Goal: Task Accomplishment & Management: Manage account settings

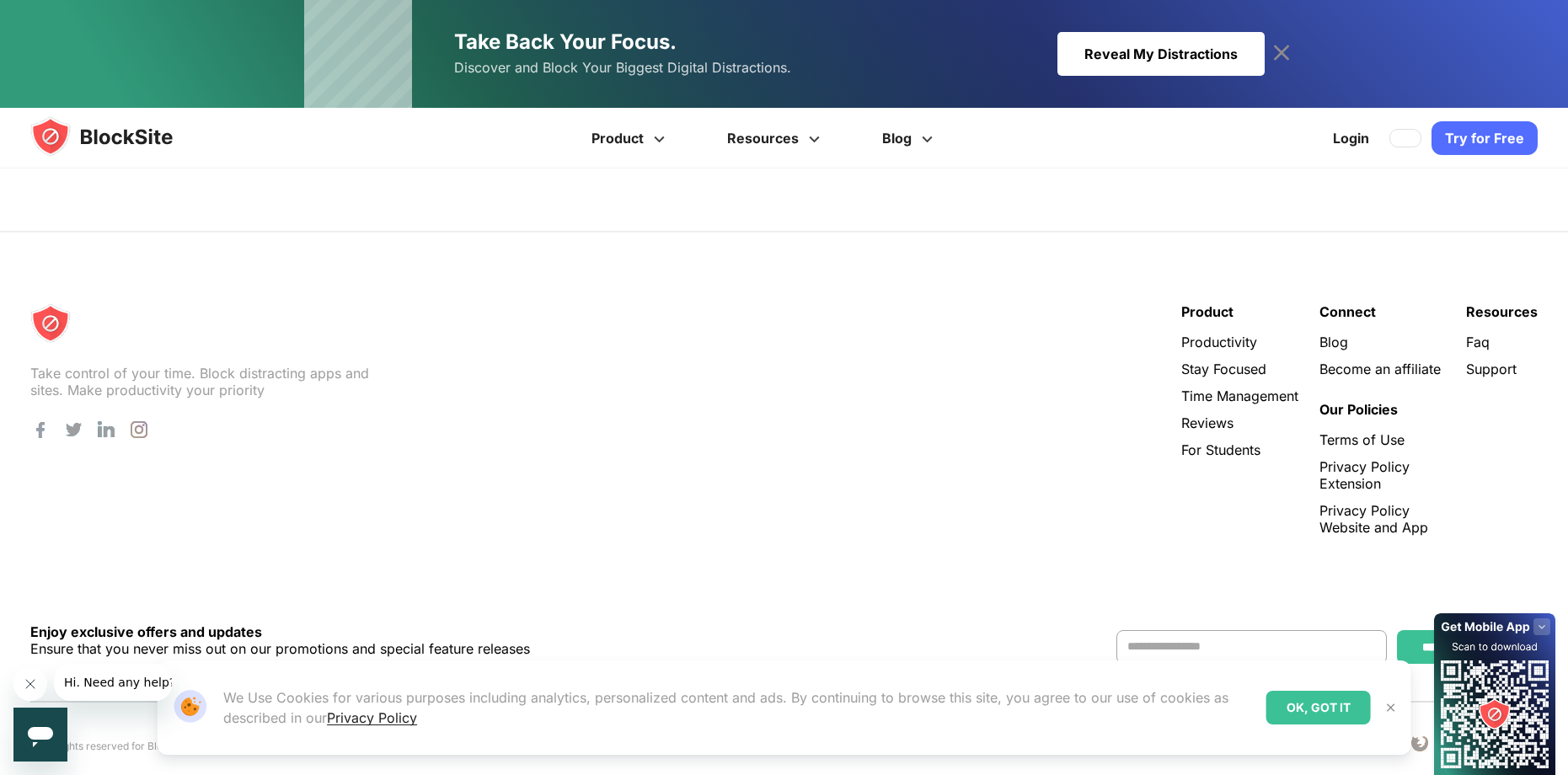
scroll to position [3390, 0]
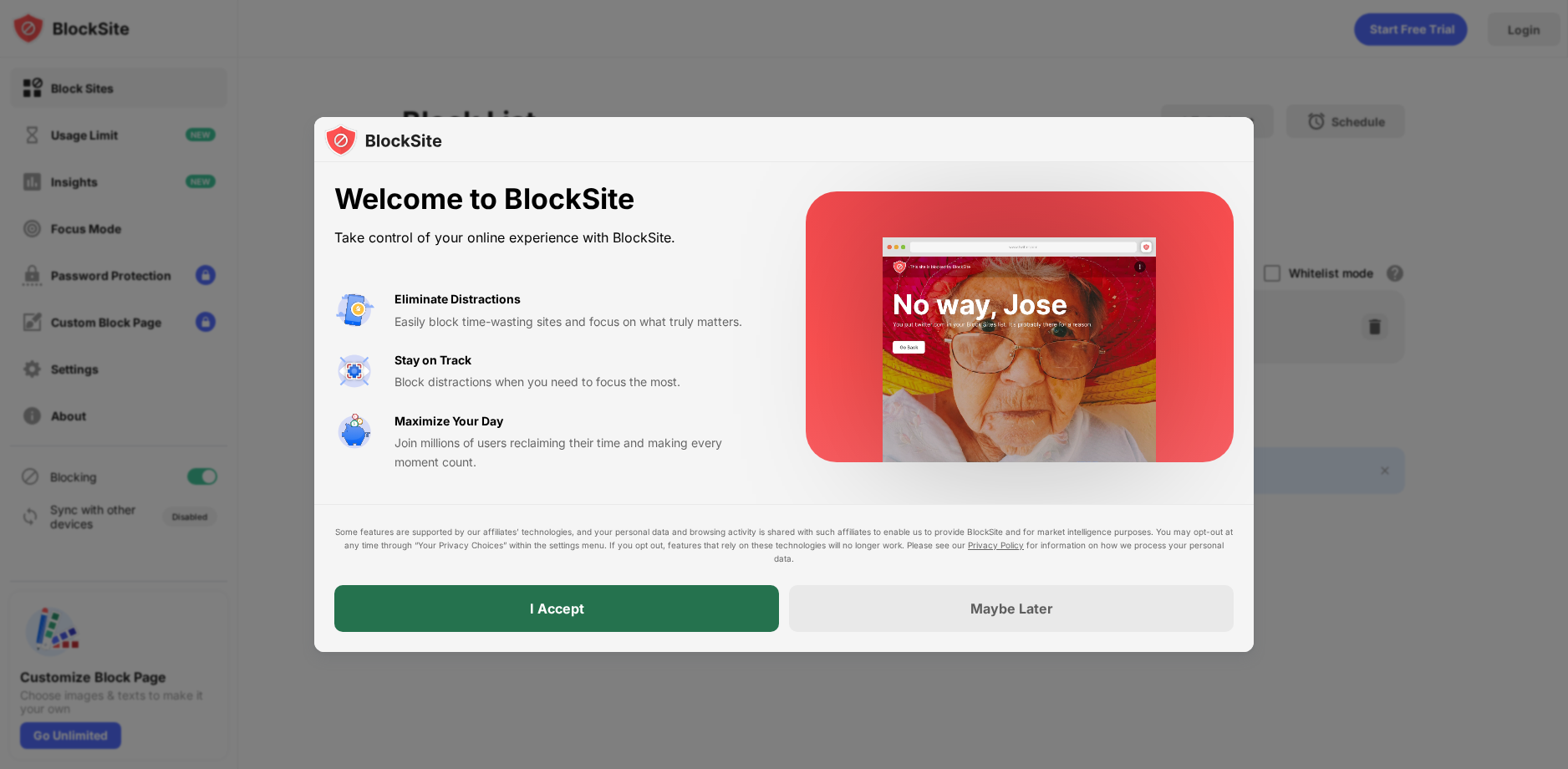
click at [689, 621] on div "I Accept" at bounding box center [557, 609] width 444 height 47
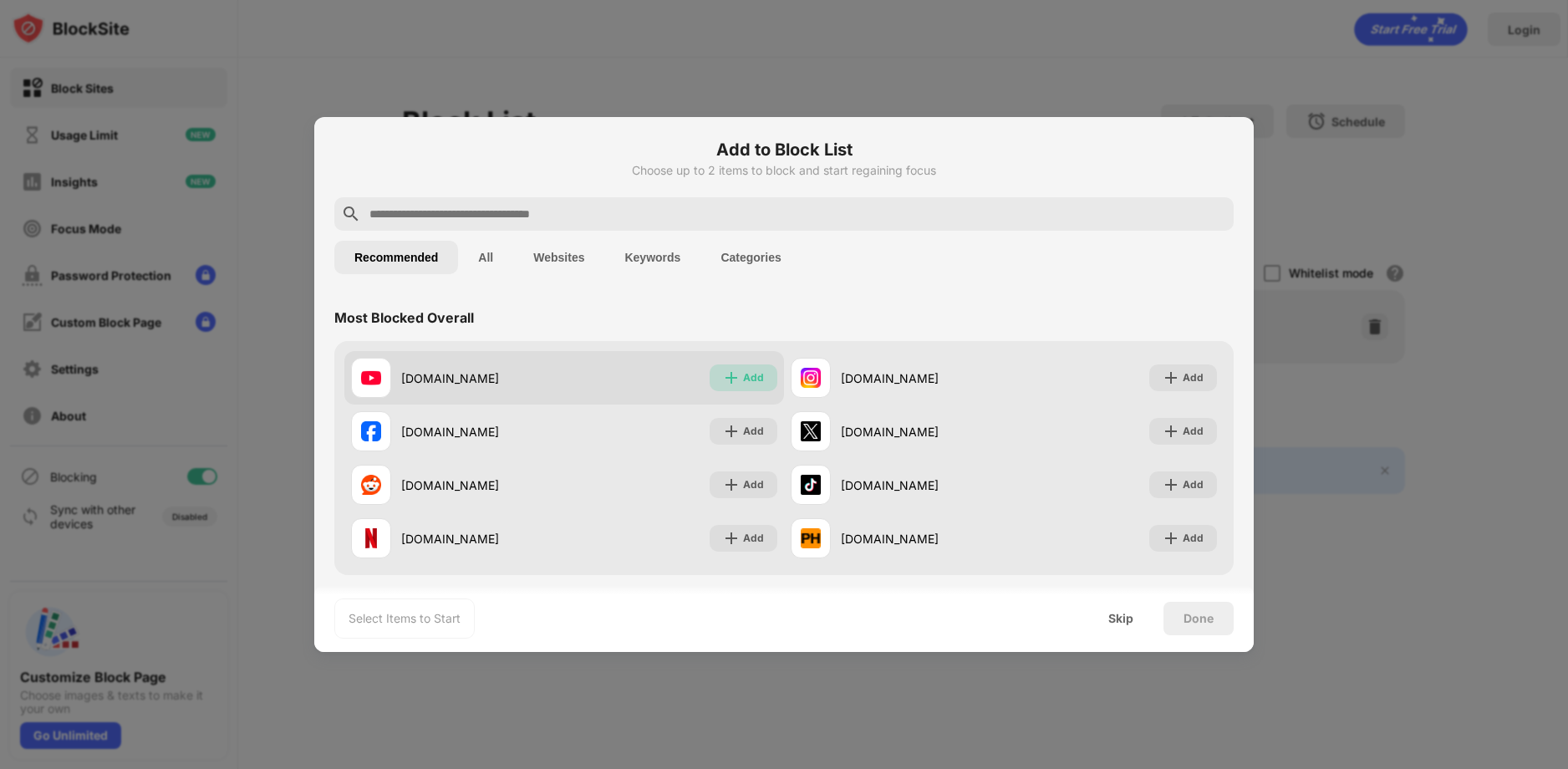
click at [743, 385] on div "Add" at bounding box center [753, 378] width 21 height 17
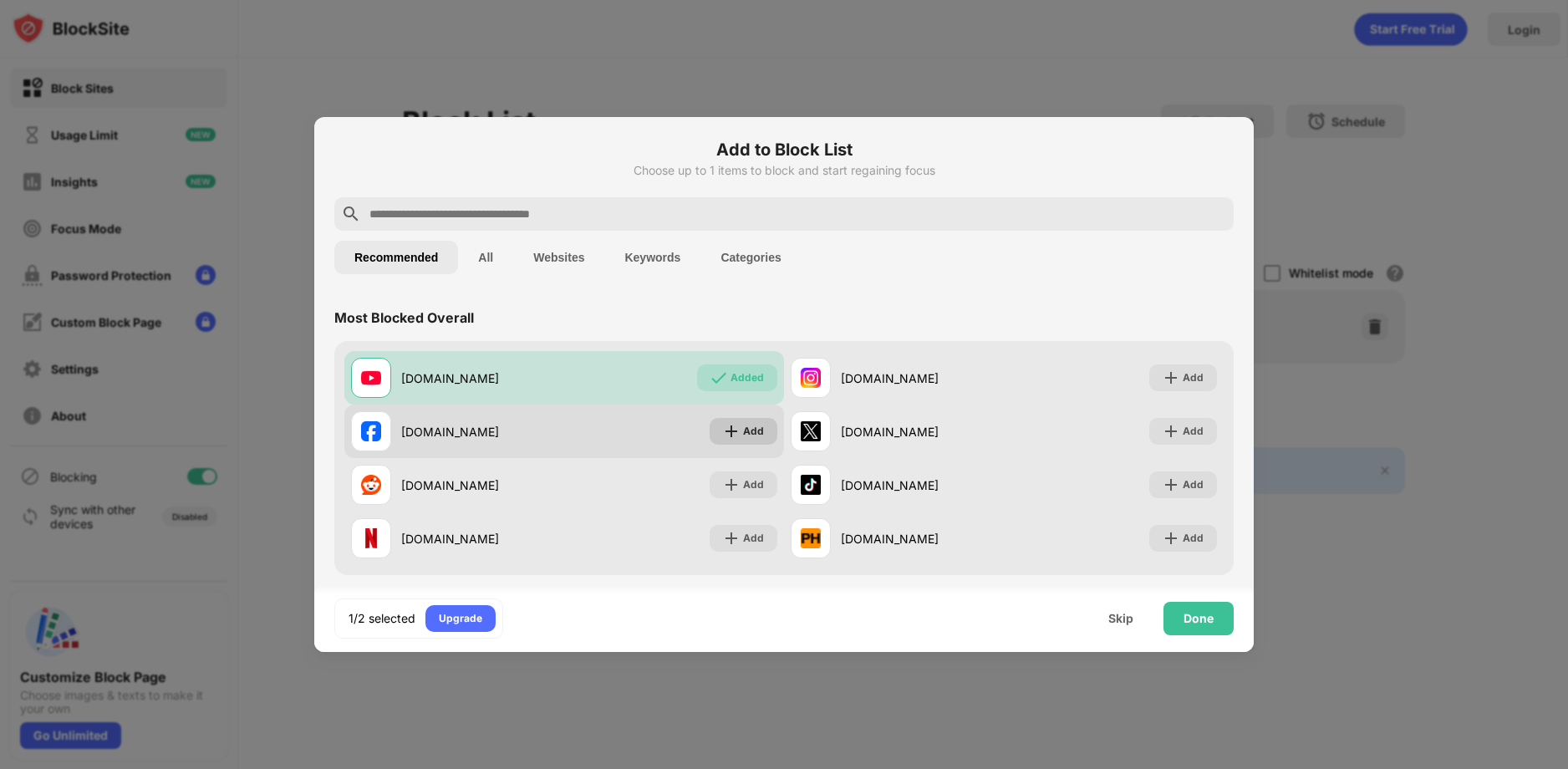
click at [743, 435] on div "Add" at bounding box center [753, 432] width 21 height 17
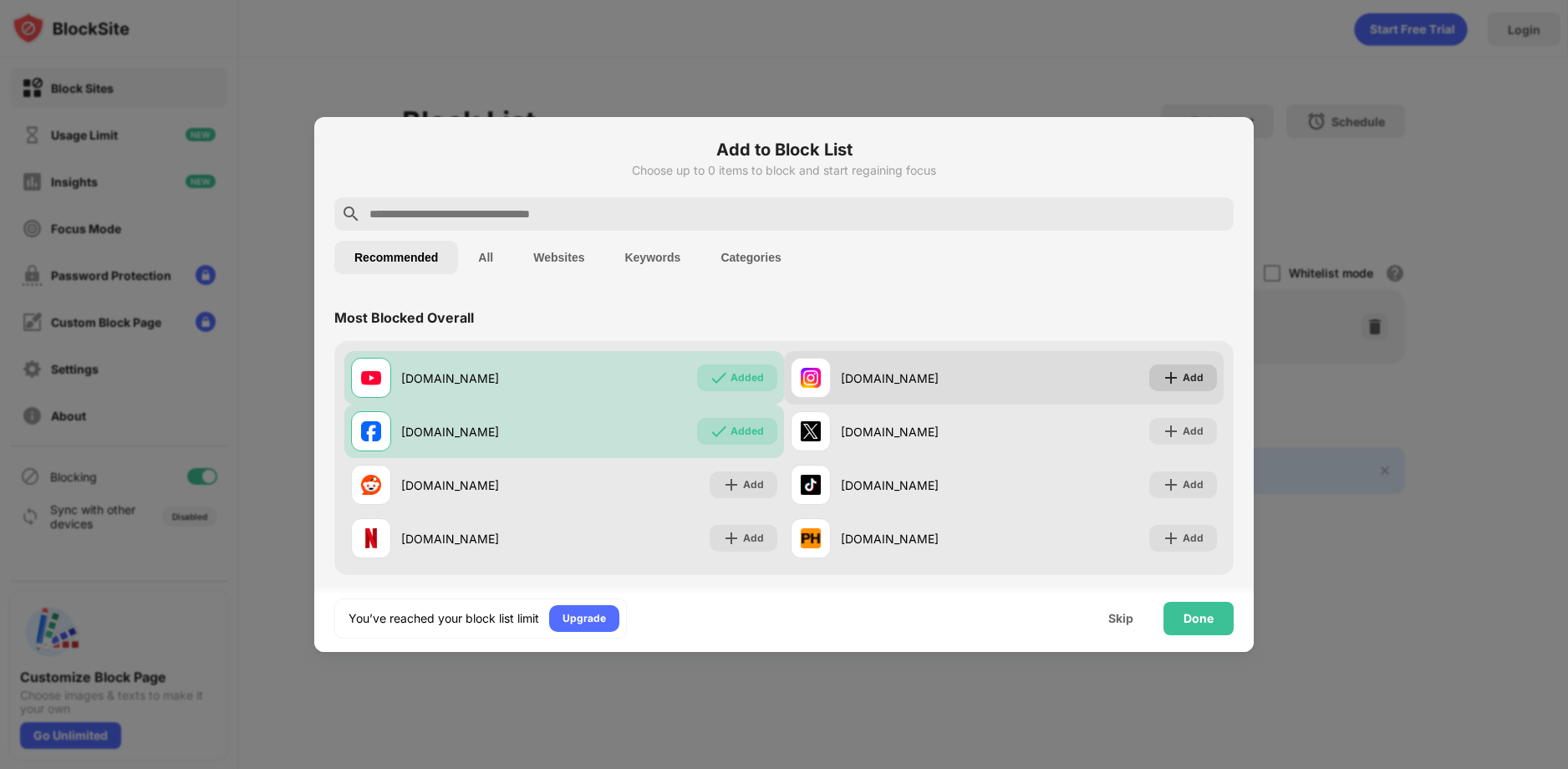
click at [1183, 380] on div "Add" at bounding box center [1193, 378] width 21 height 17
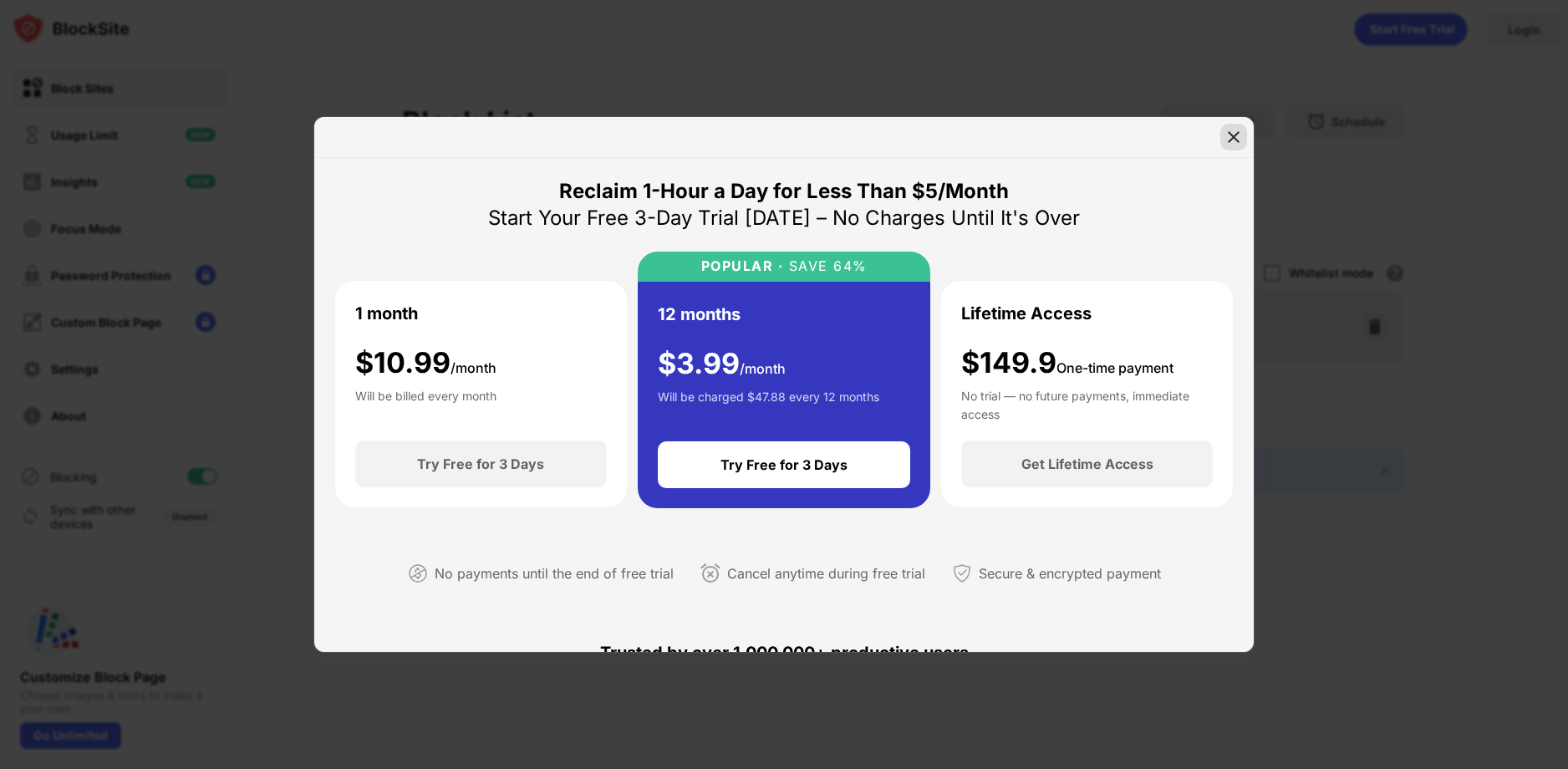
click at [1236, 143] on img at bounding box center [1233, 137] width 17 height 17
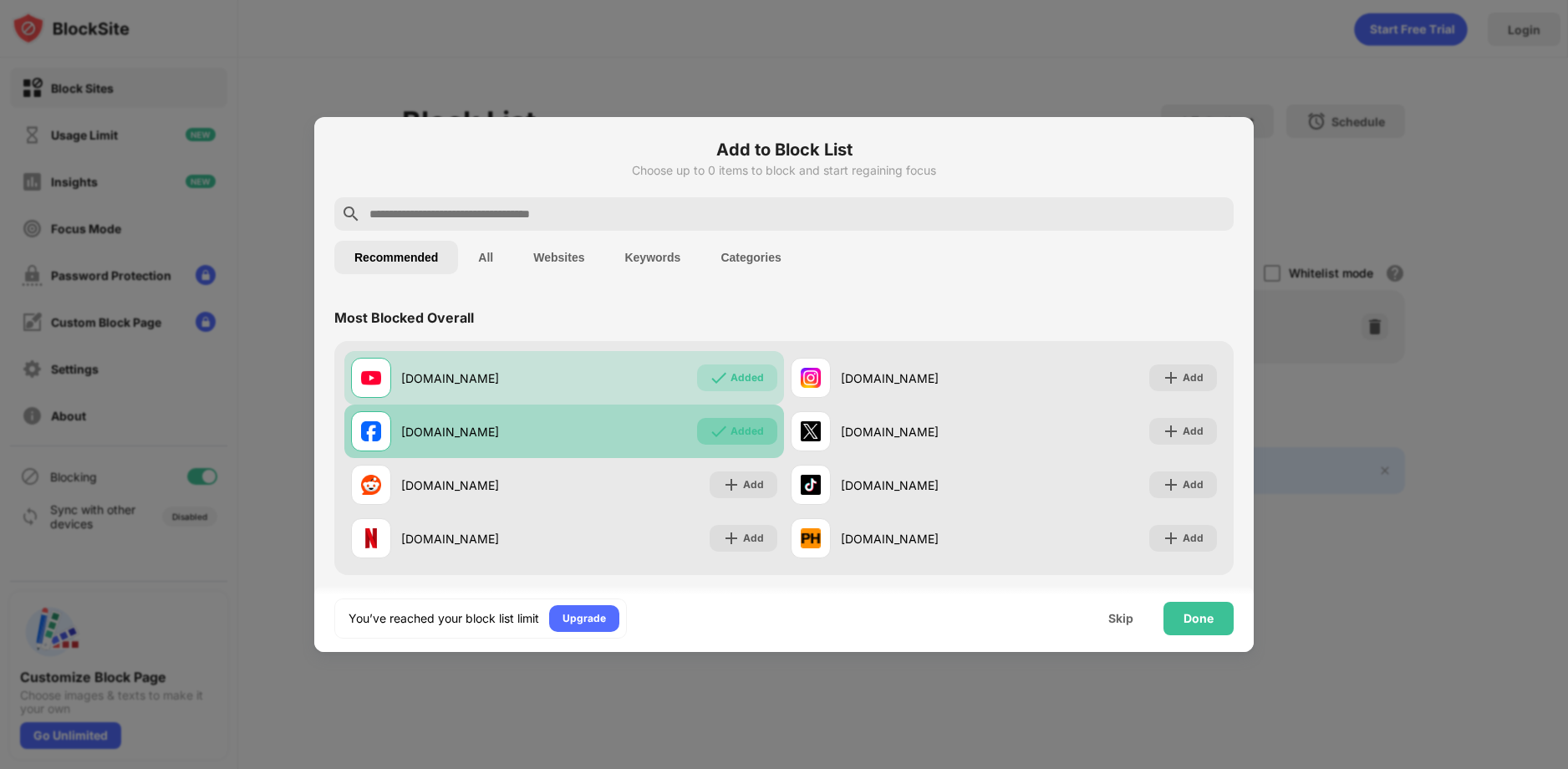
click at [741, 432] on div "Added" at bounding box center [747, 432] width 33 height 17
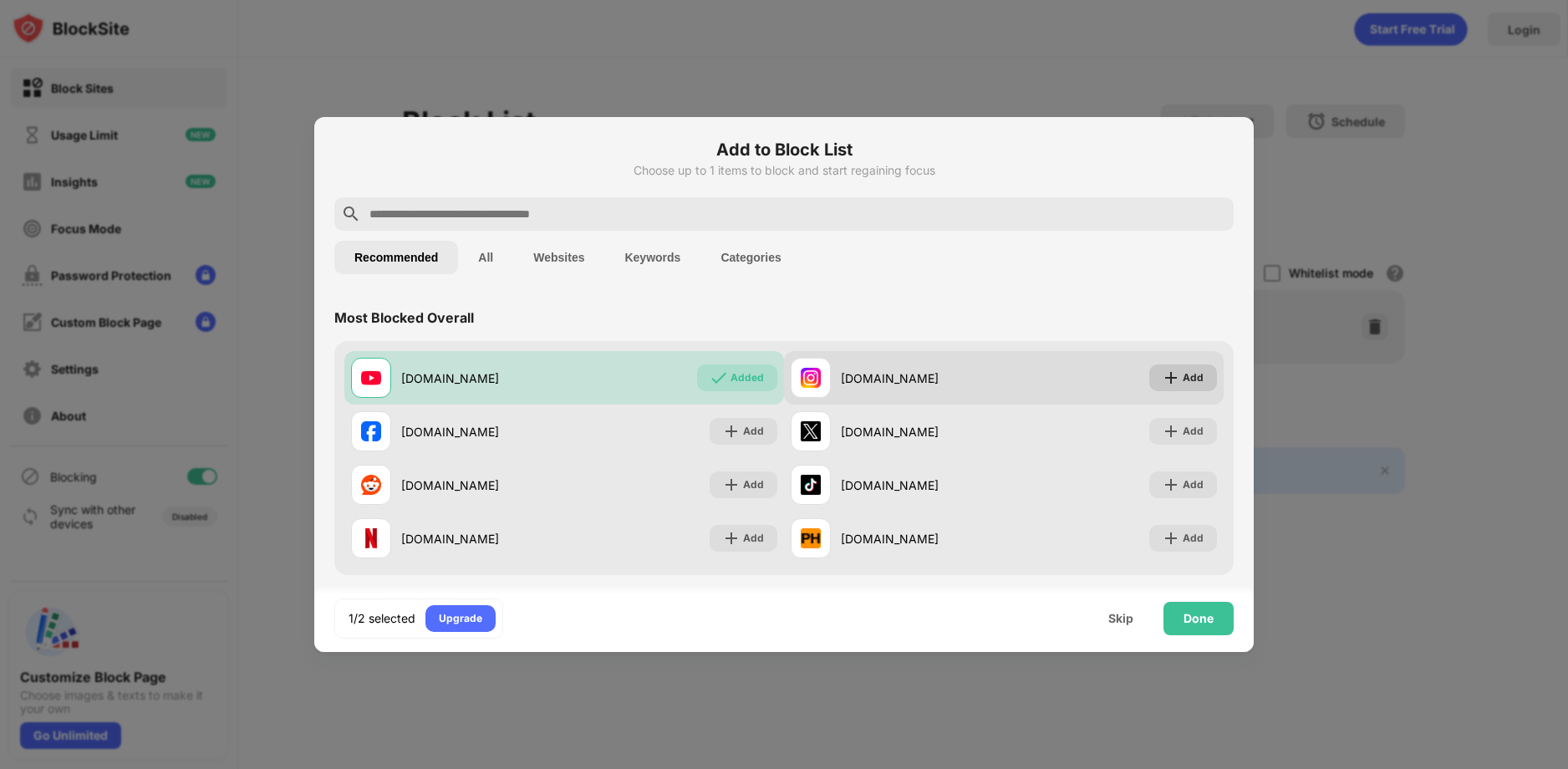
click at [1187, 379] on div "Add" at bounding box center [1193, 378] width 21 height 17
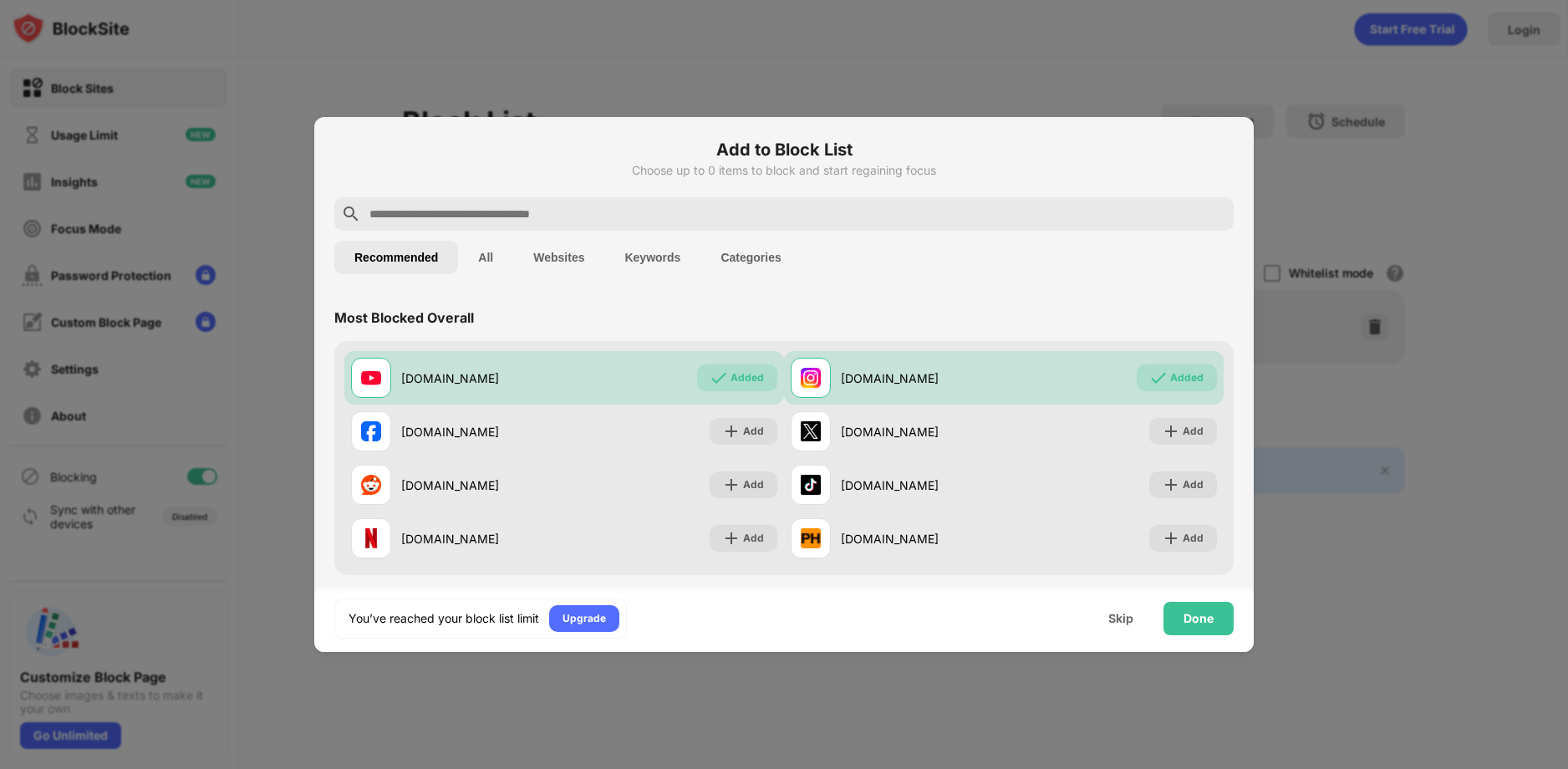
drag, startPoint x: 1121, startPoint y: 135, endPoint x: 1104, endPoint y: 130, distance: 17.7
click at [1205, 619] on div "Done" at bounding box center [1198, 619] width 30 height 14
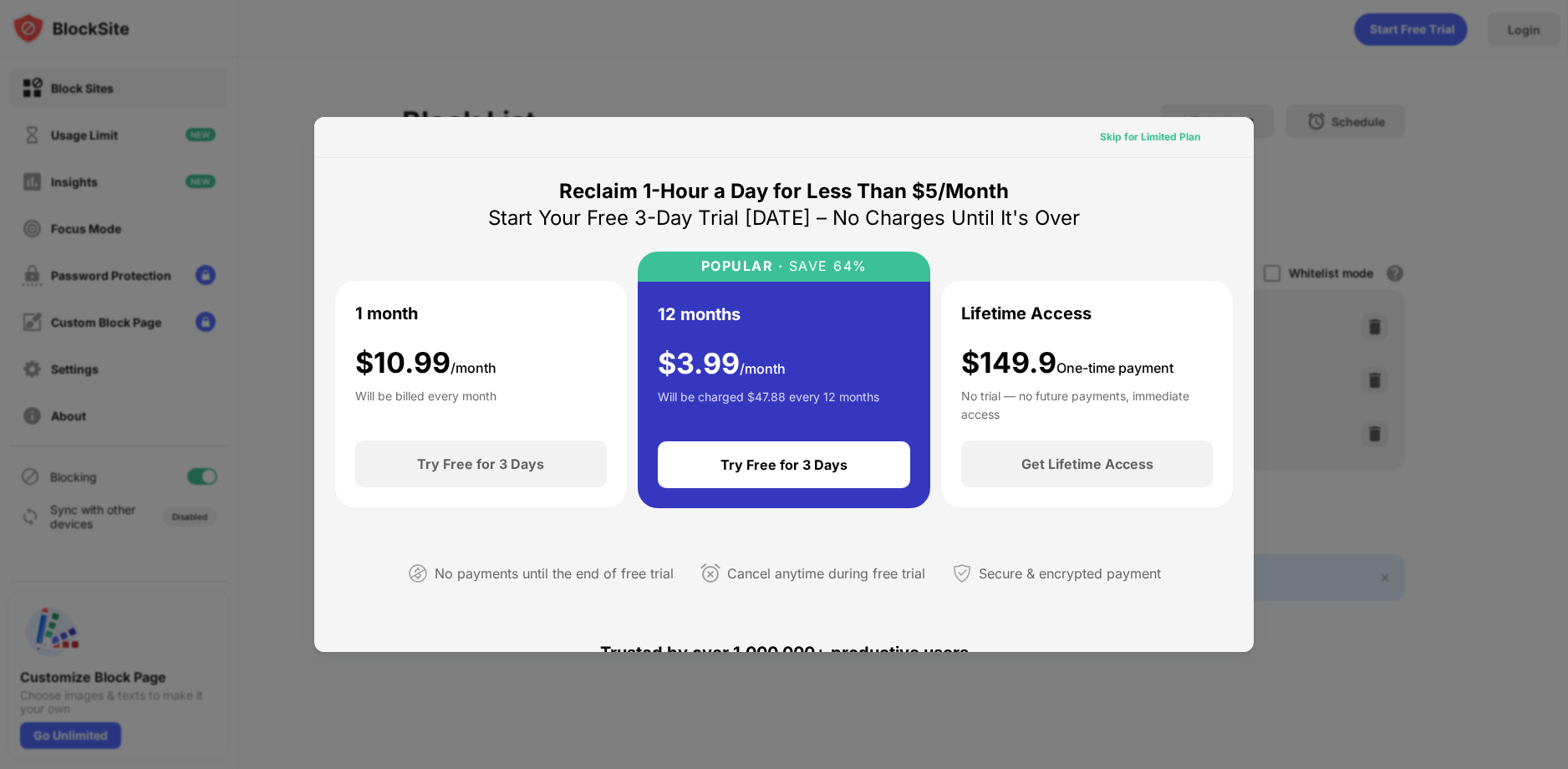
click at [1171, 143] on div "Skip for Limited Plan" at bounding box center [1149, 137] width 100 height 17
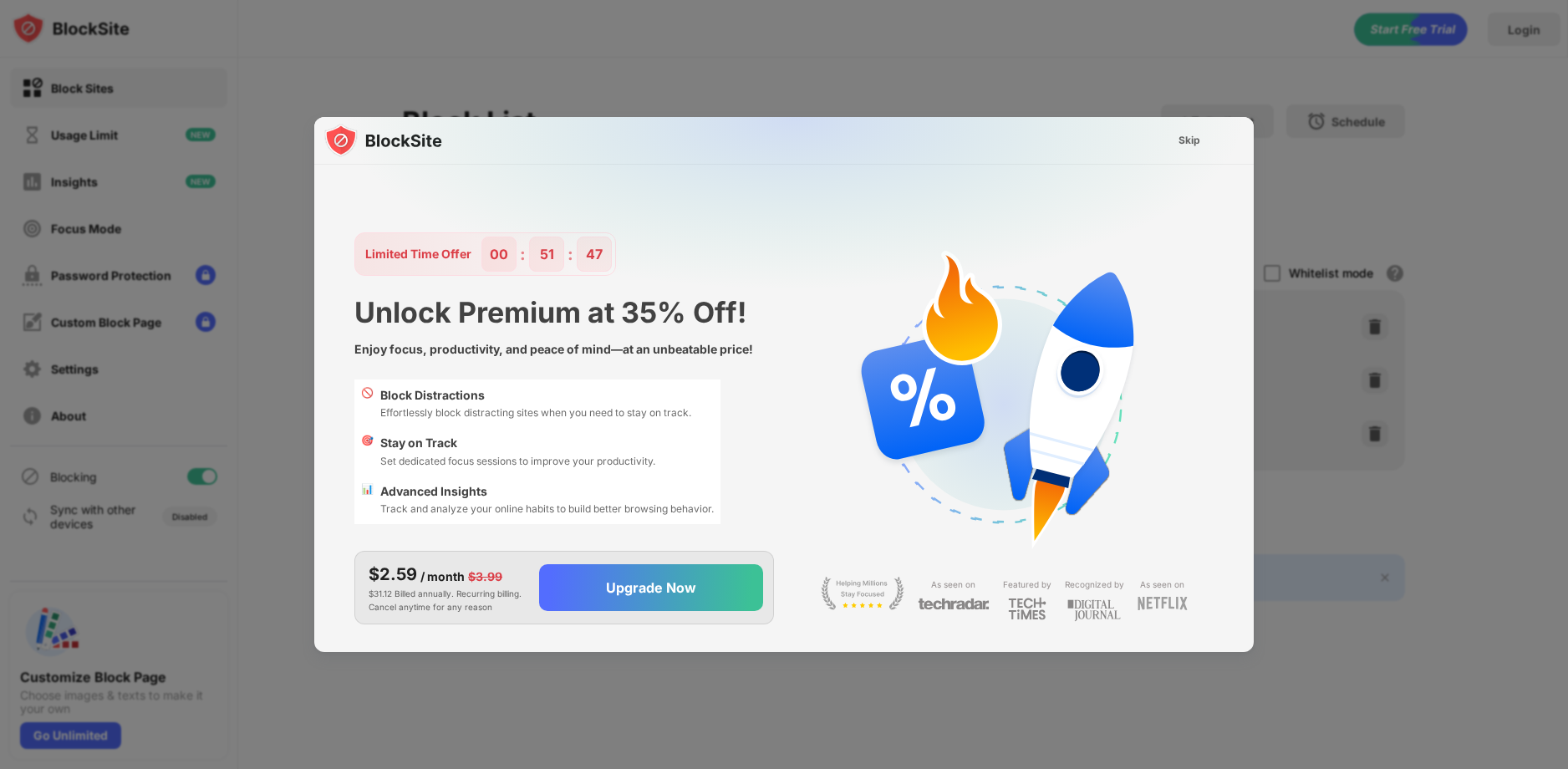
click at [1171, 143] on div "Skip" at bounding box center [1189, 140] width 49 height 27
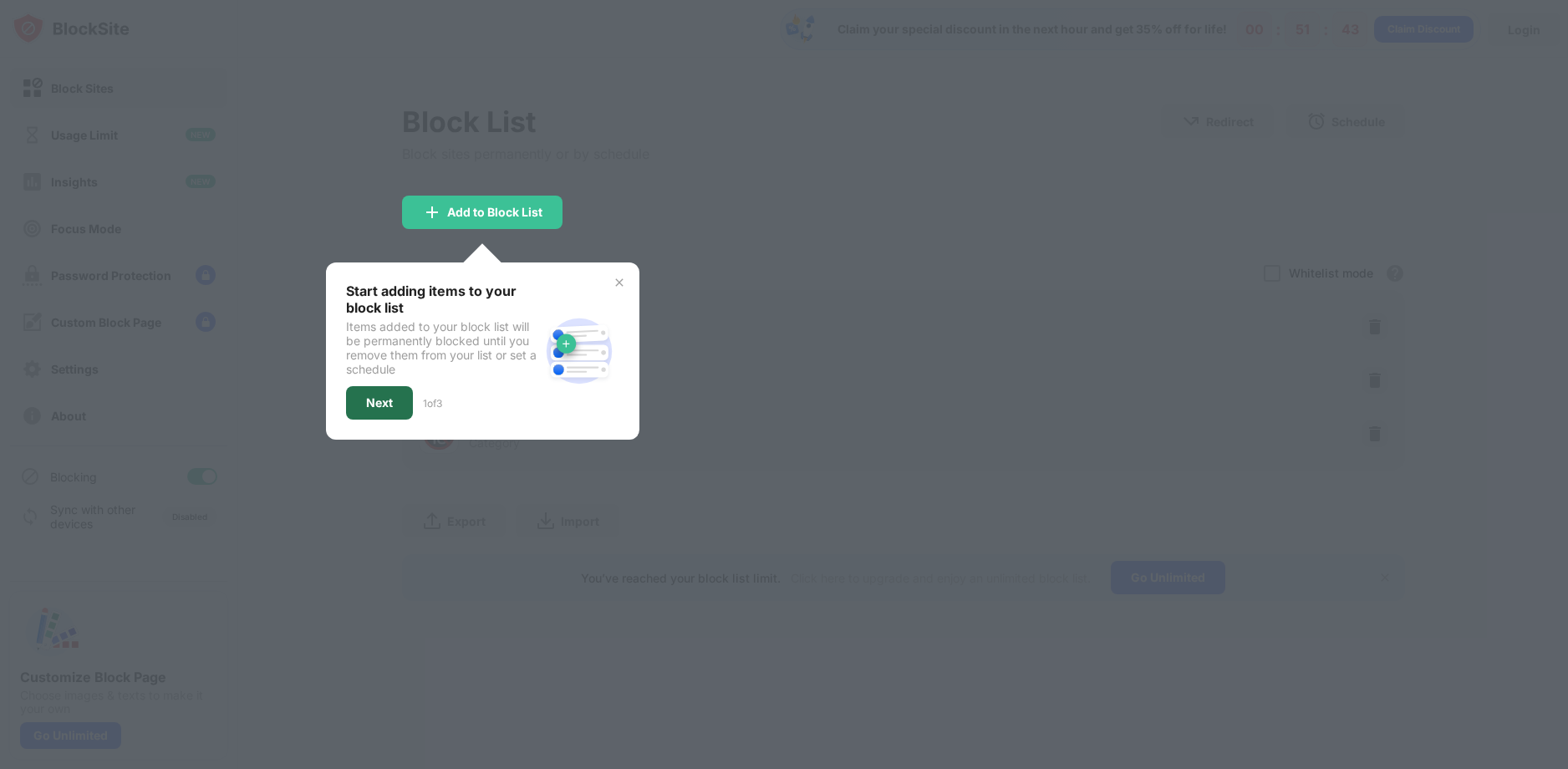
click at [395, 410] on div "Next" at bounding box center [379, 403] width 67 height 33
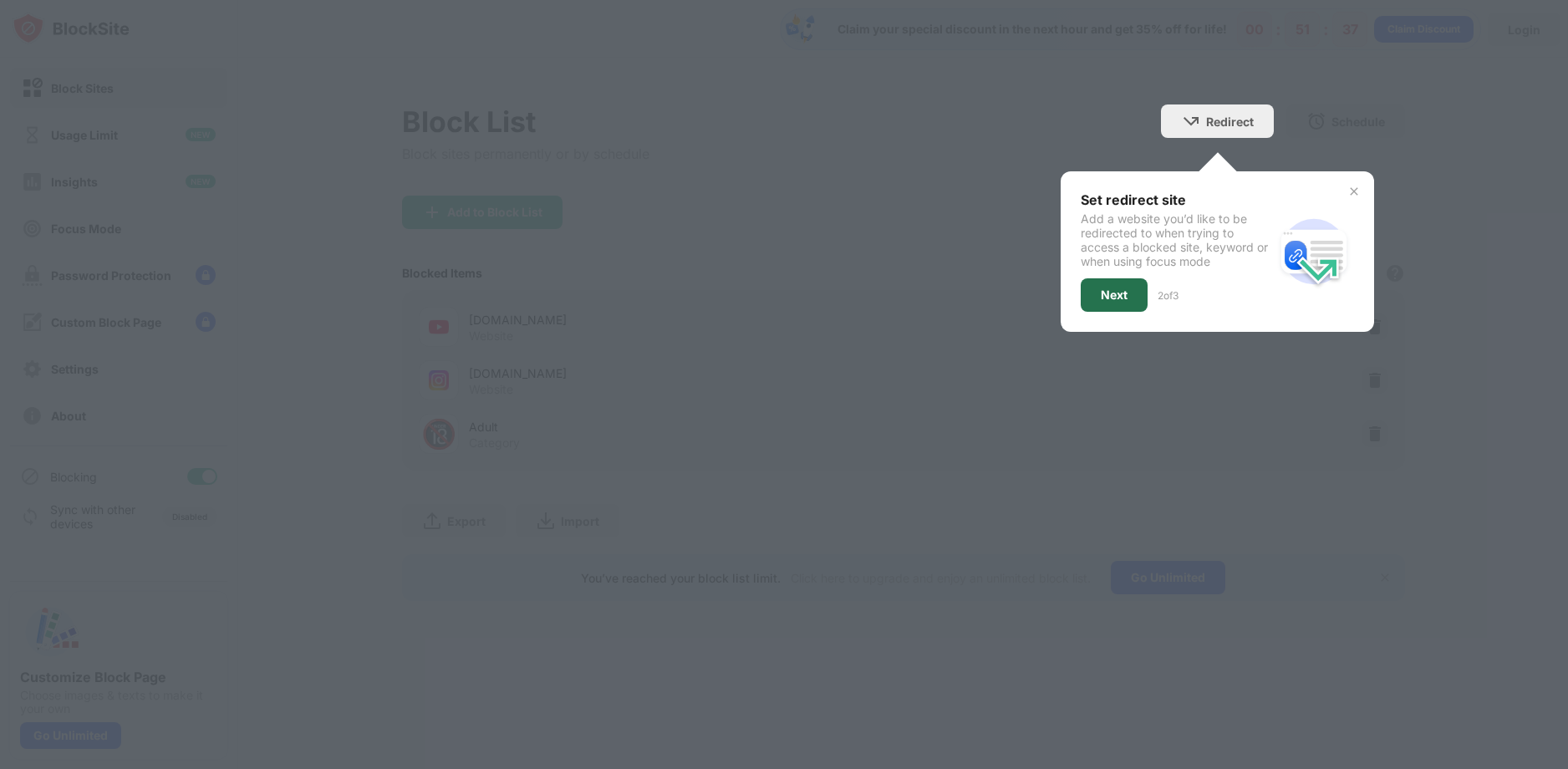
click at [1098, 301] on div "Next" at bounding box center [1114, 295] width 67 height 33
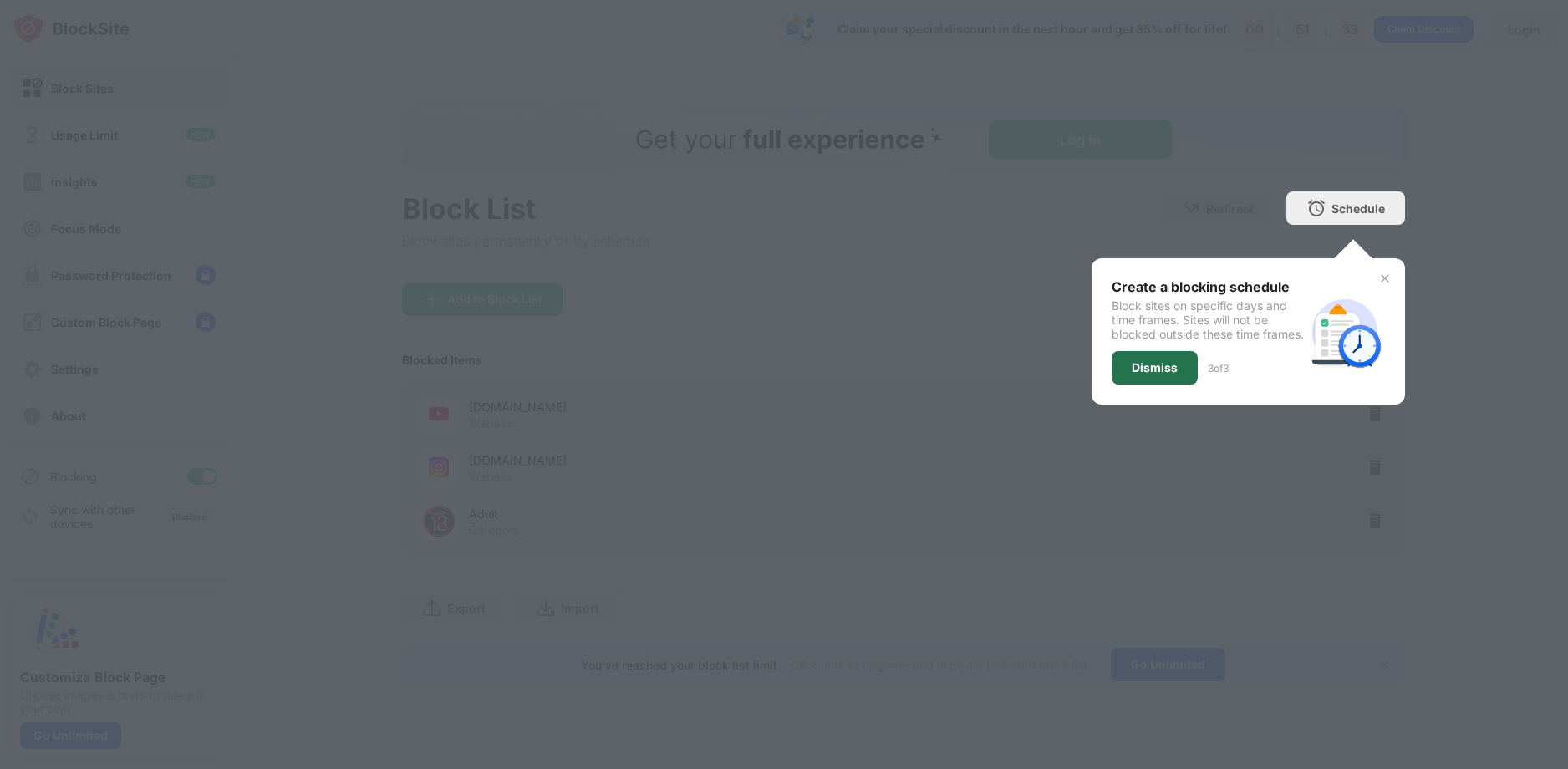
click at [1153, 374] on div "Dismiss" at bounding box center [1154, 368] width 46 height 14
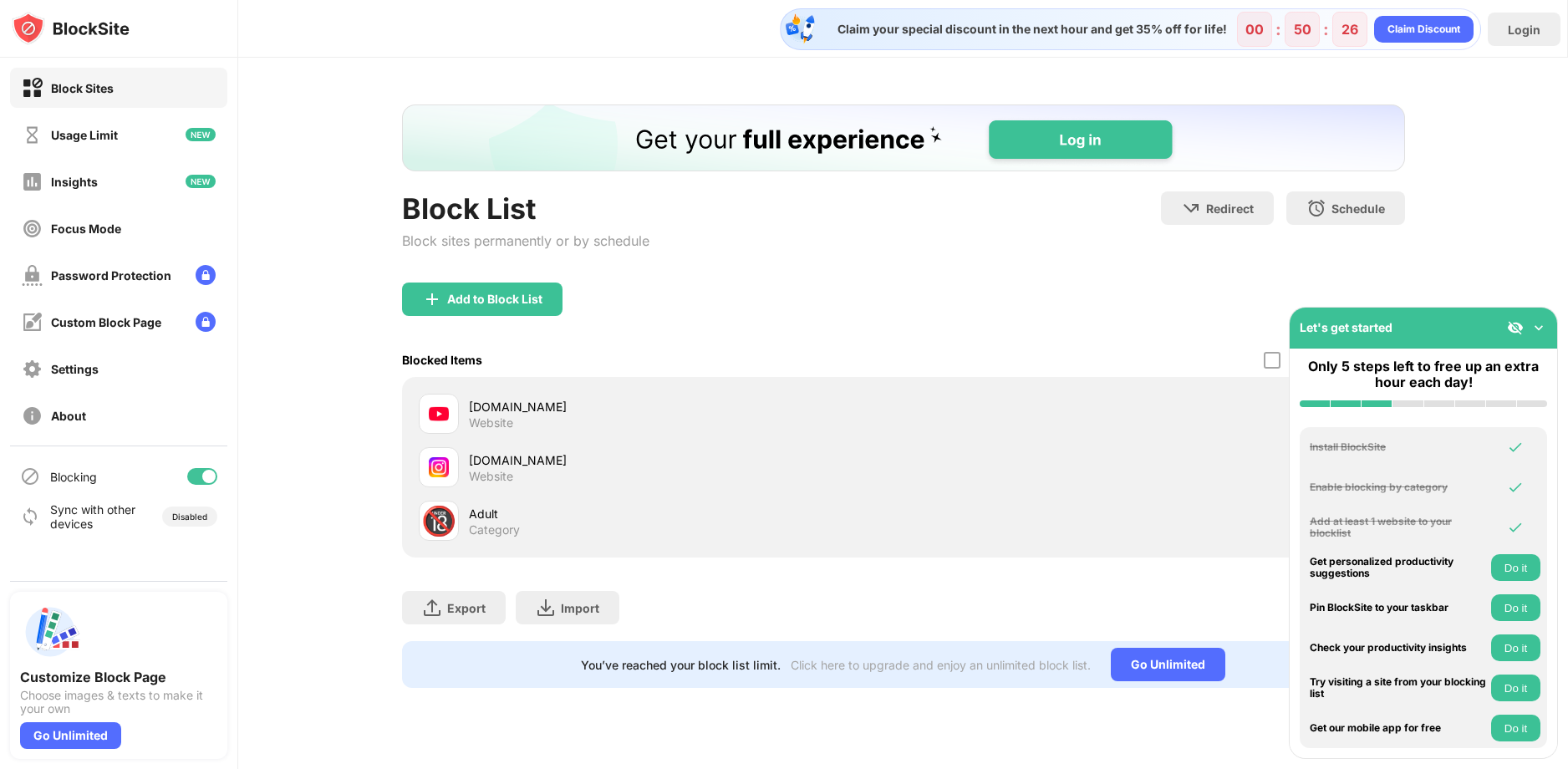
click at [1494, 602] on button "Do it" at bounding box center [1515, 608] width 49 height 27
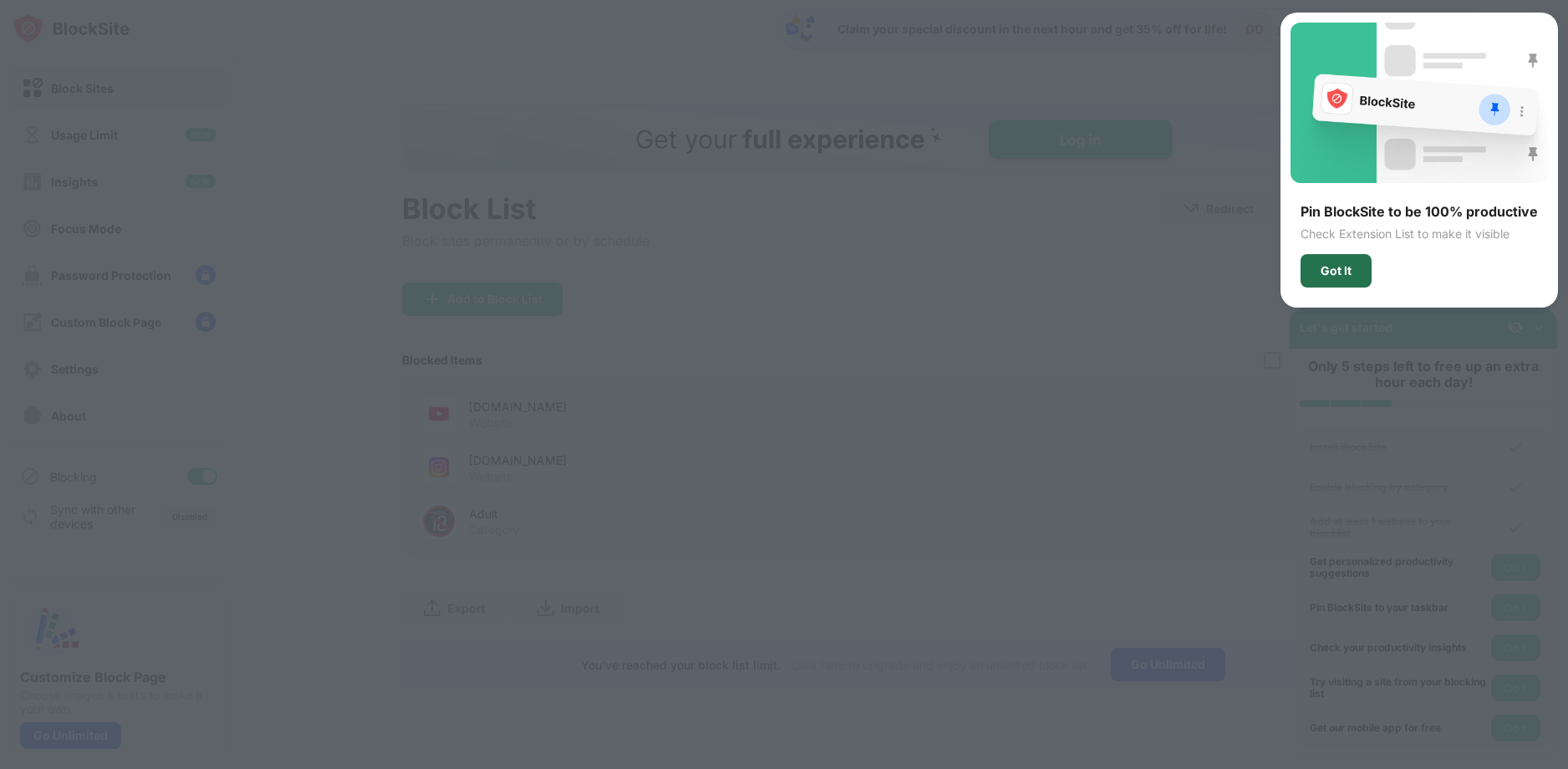
click at [1342, 273] on div "Got It" at bounding box center [1336, 270] width 31 height 14
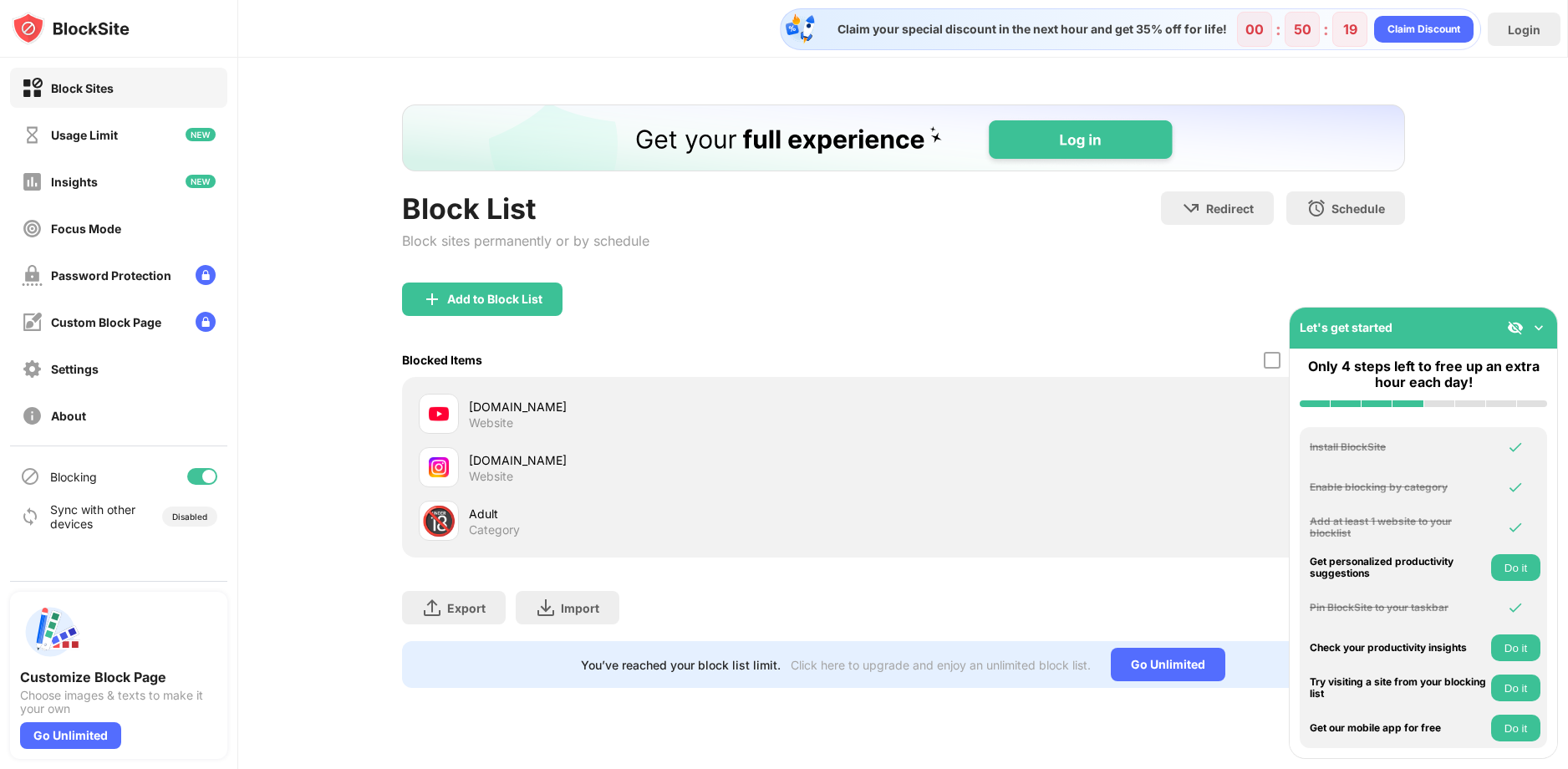
click at [1536, 328] on img at bounding box center [1539, 327] width 17 height 17
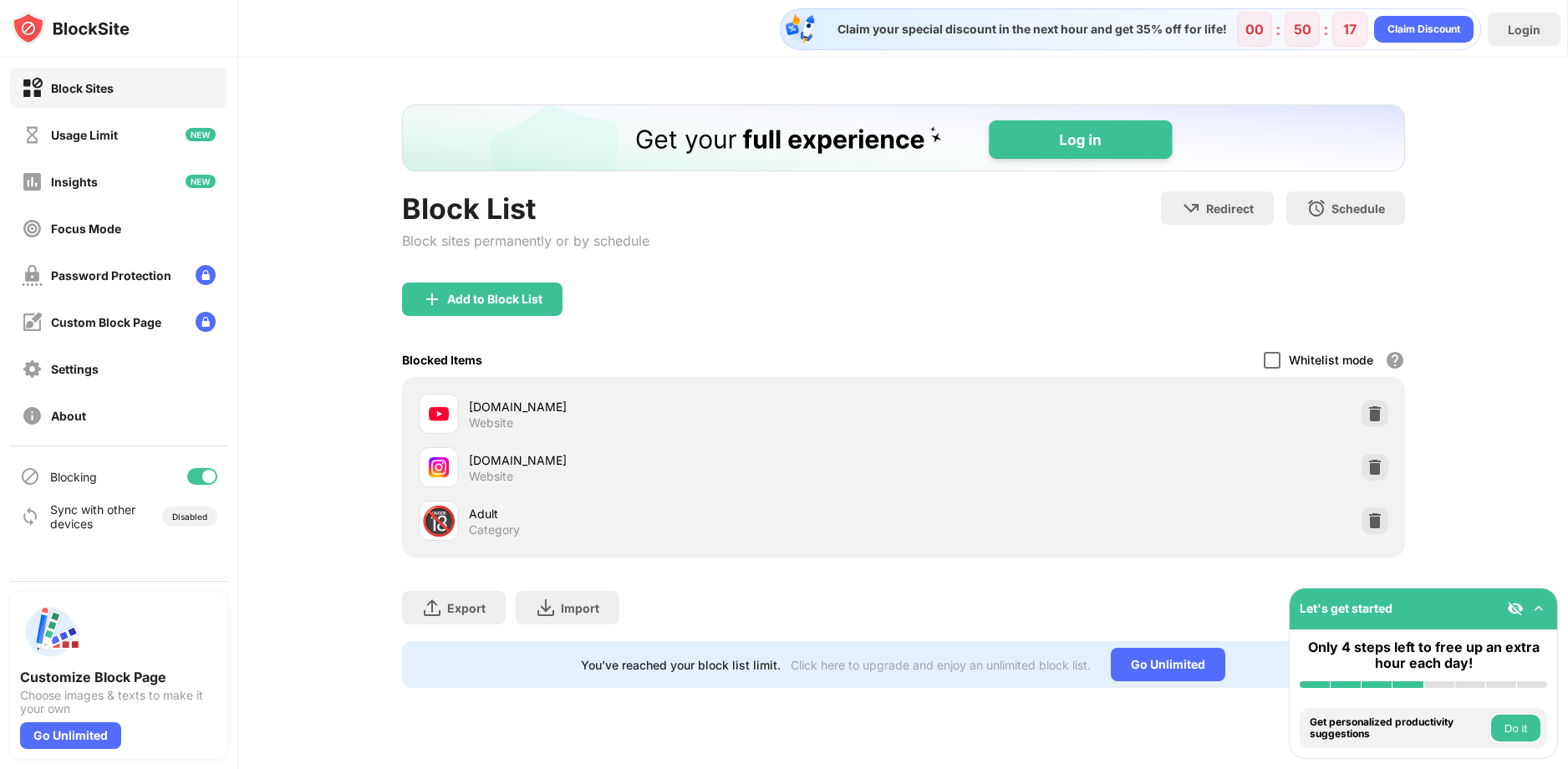
click at [1272, 360] on div at bounding box center [1272, 361] width 17 height 17
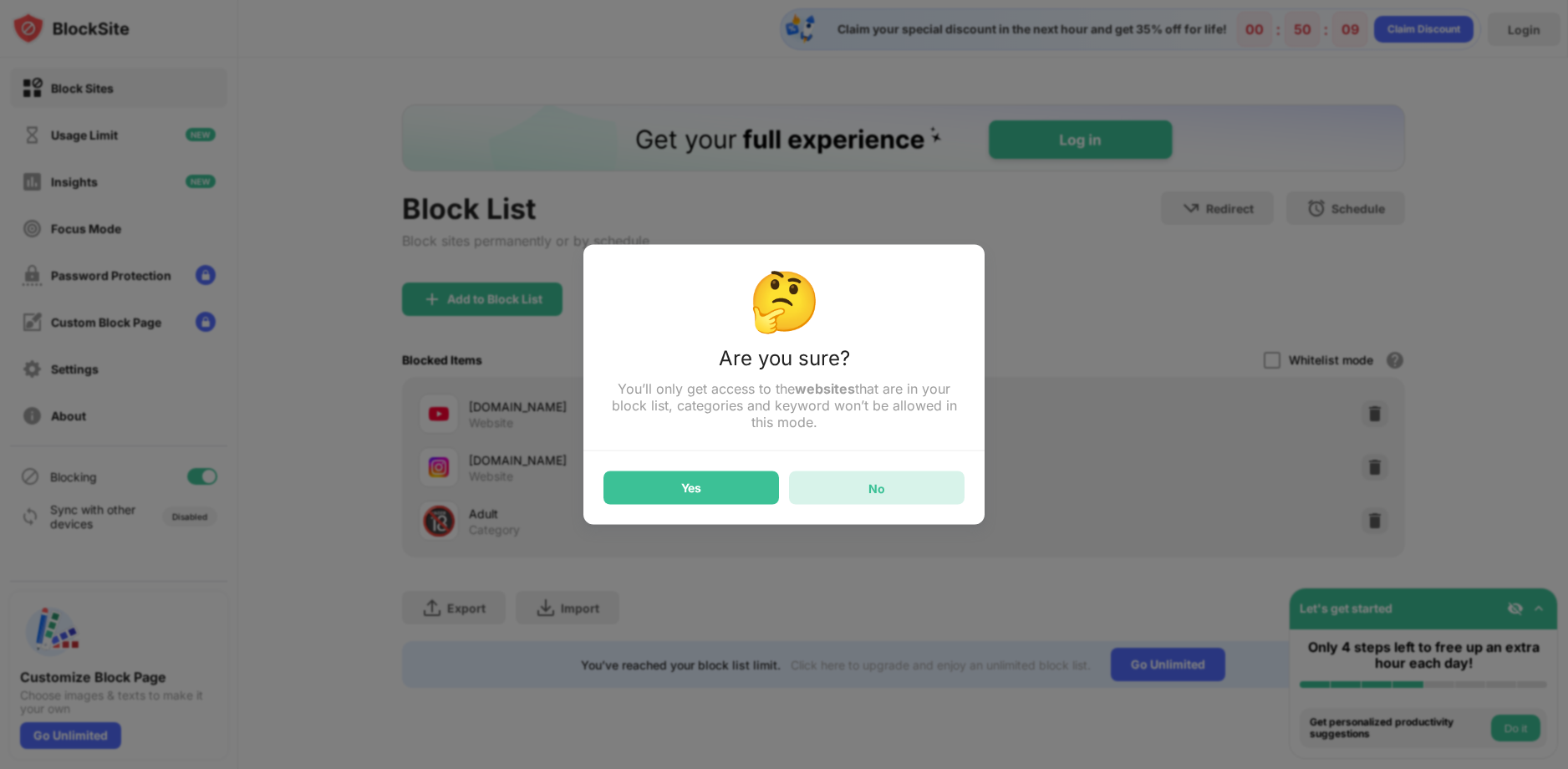
click at [823, 495] on div "No" at bounding box center [877, 488] width 175 height 33
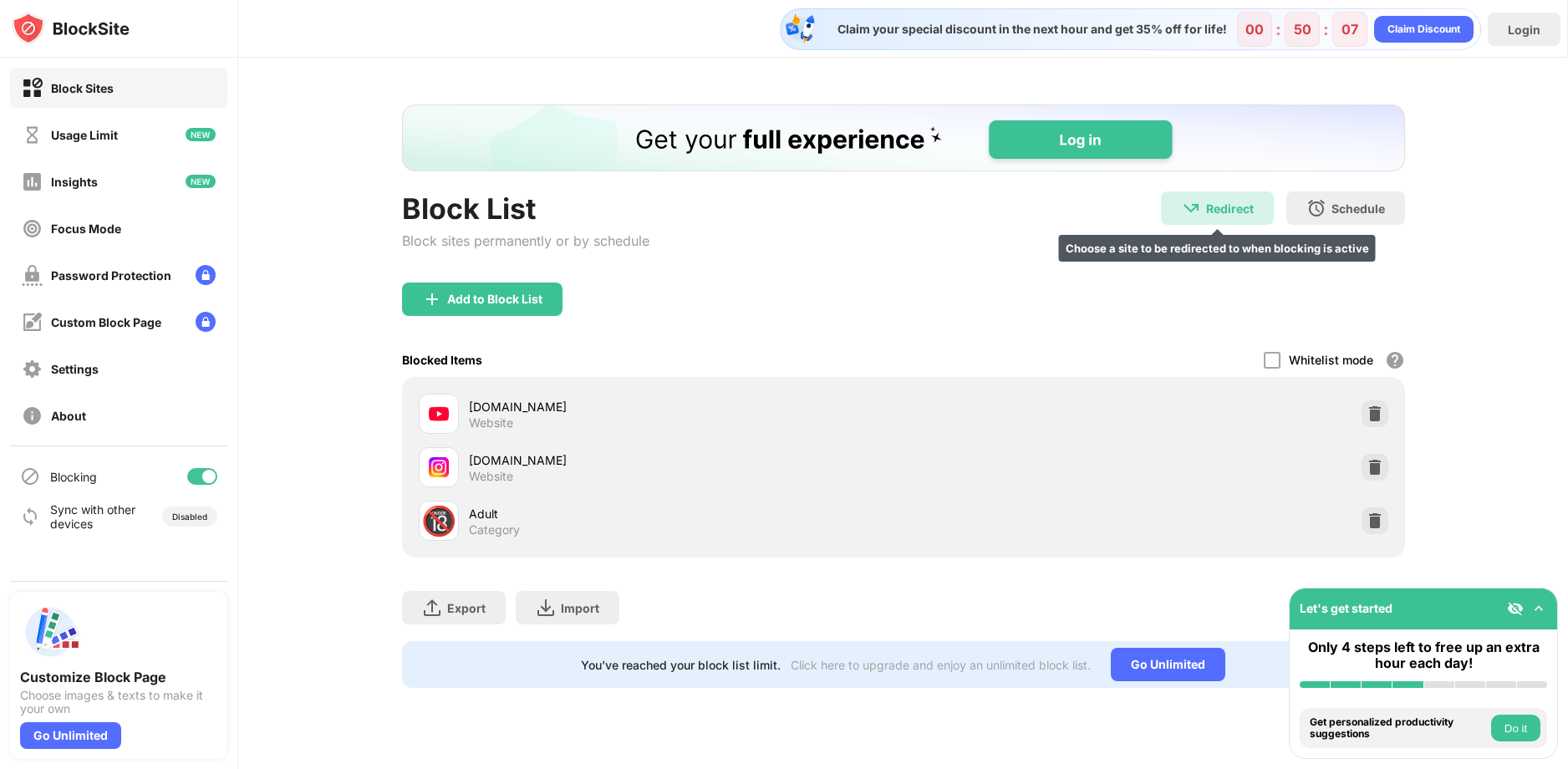
click at [1191, 210] on img at bounding box center [1191, 208] width 20 height 20
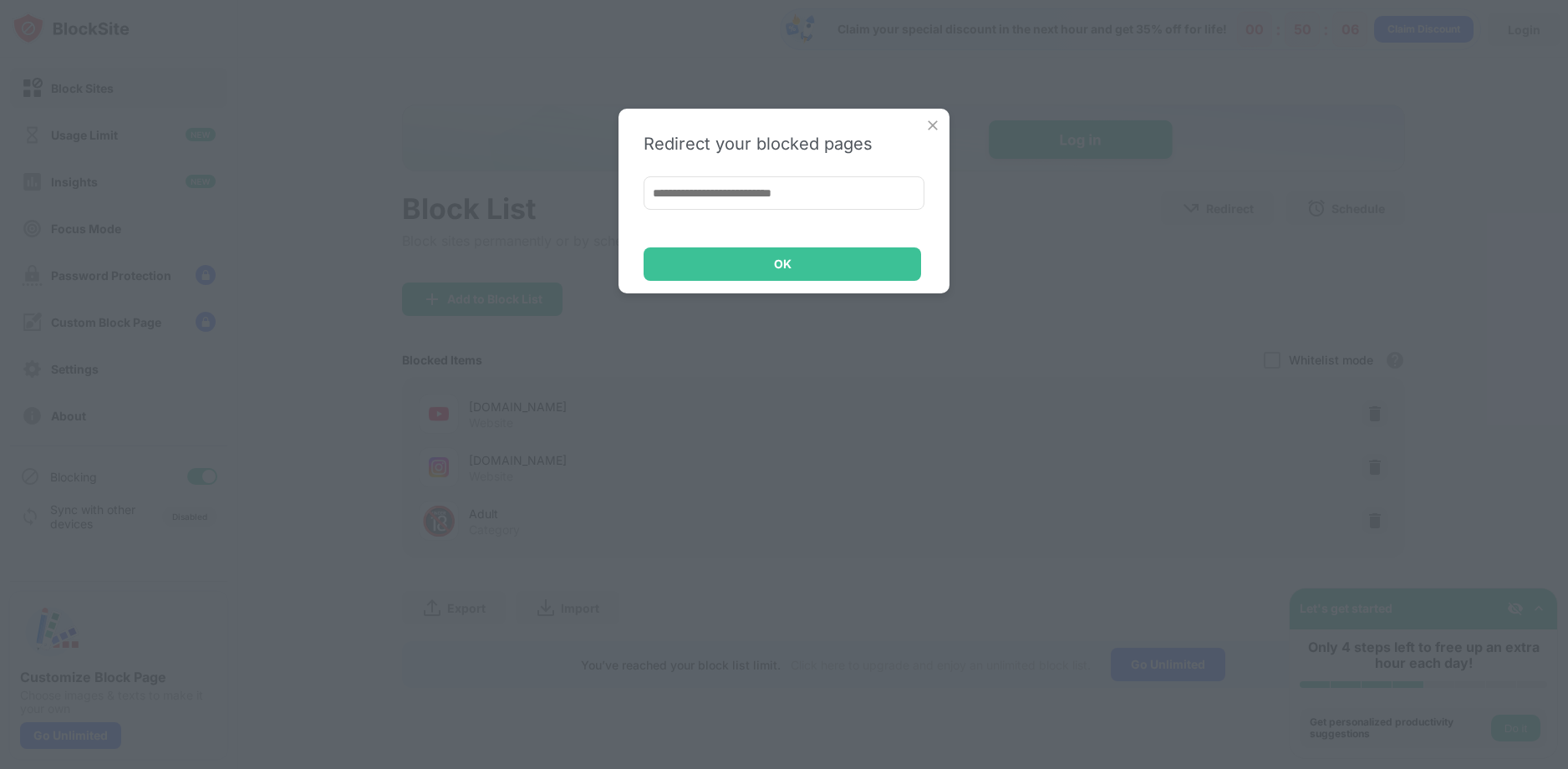
click at [859, 189] on input at bounding box center [784, 193] width 281 height 33
paste input "**********"
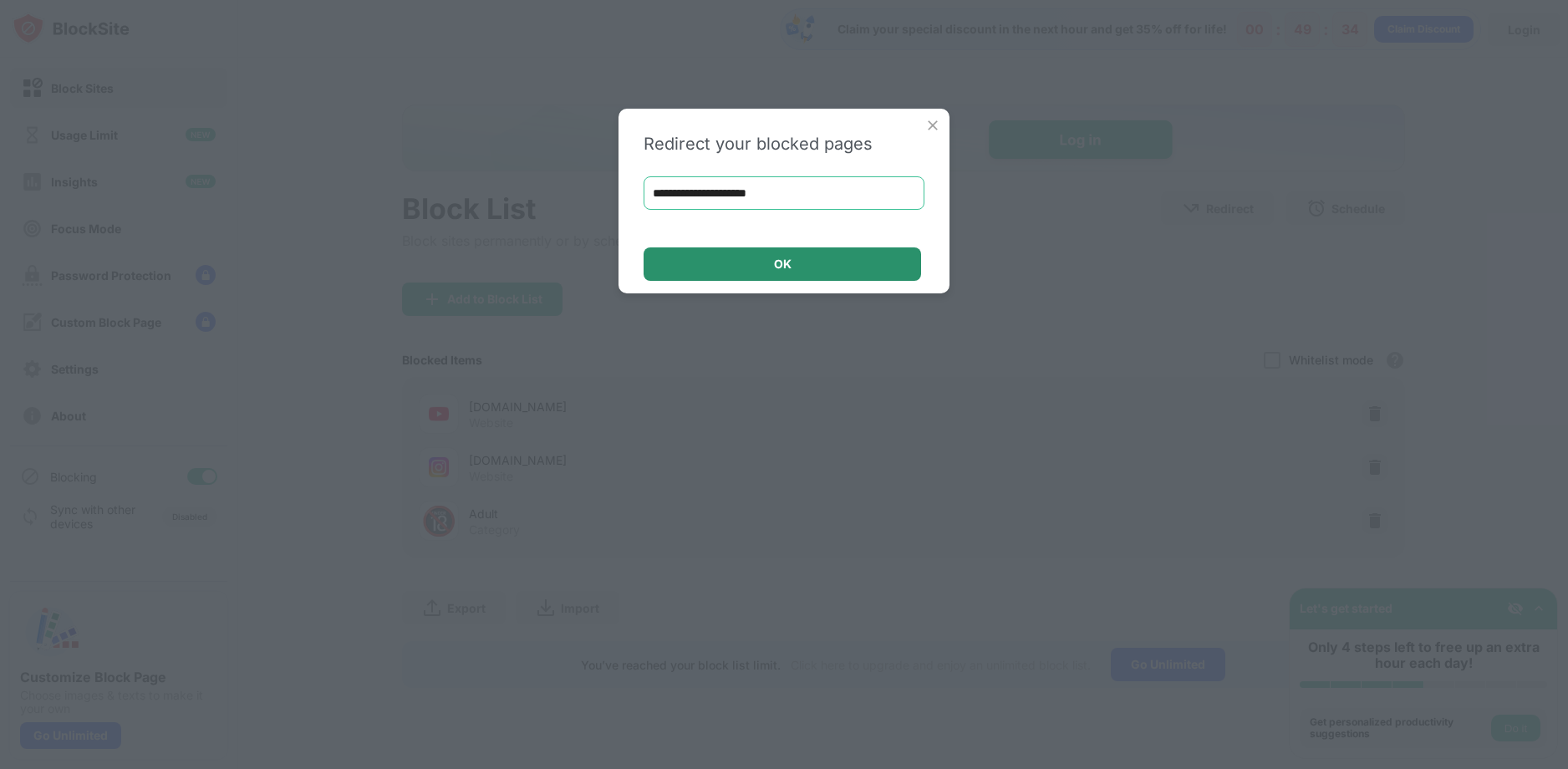
type input "**********"
click at [800, 267] on div "OK" at bounding box center [782, 264] width 277 height 33
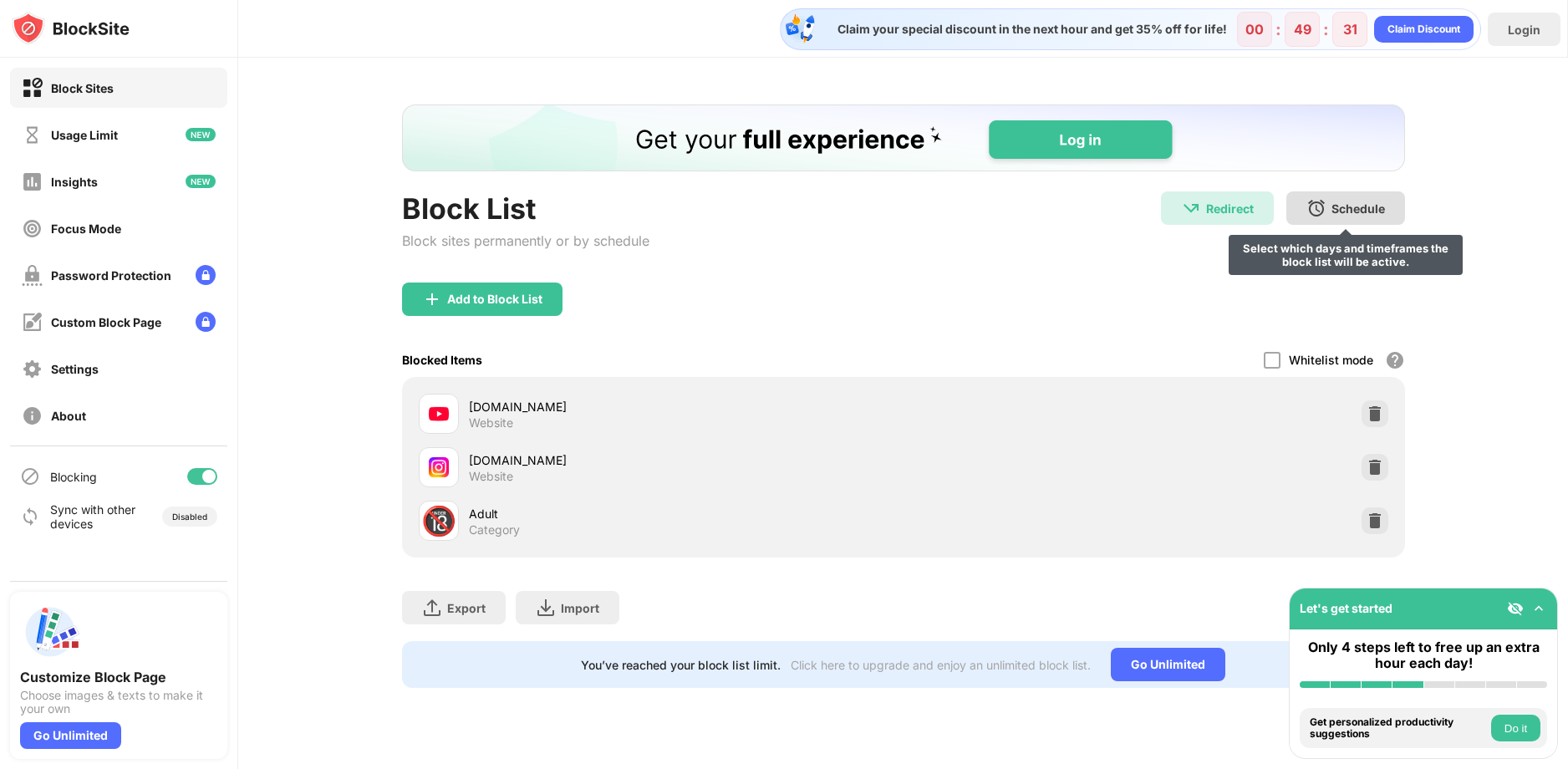
click at [1337, 210] on div "Schedule" at bounding box center [1358, 207] width 53 height 14
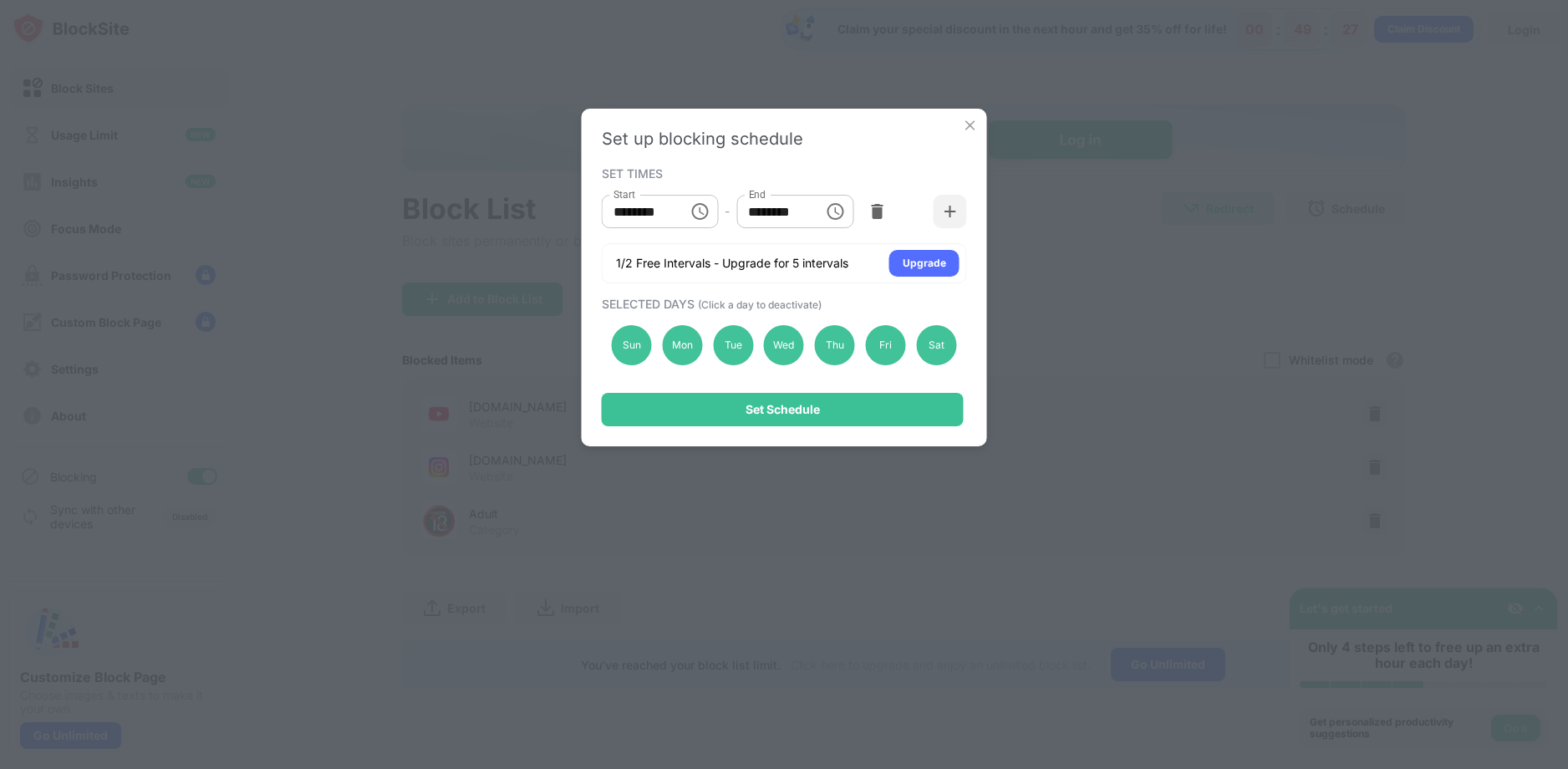
click at [693, 212] on icon "Choose time, selected time is 10:00 AM" at bounding box center [700, 211] width 17 height 17
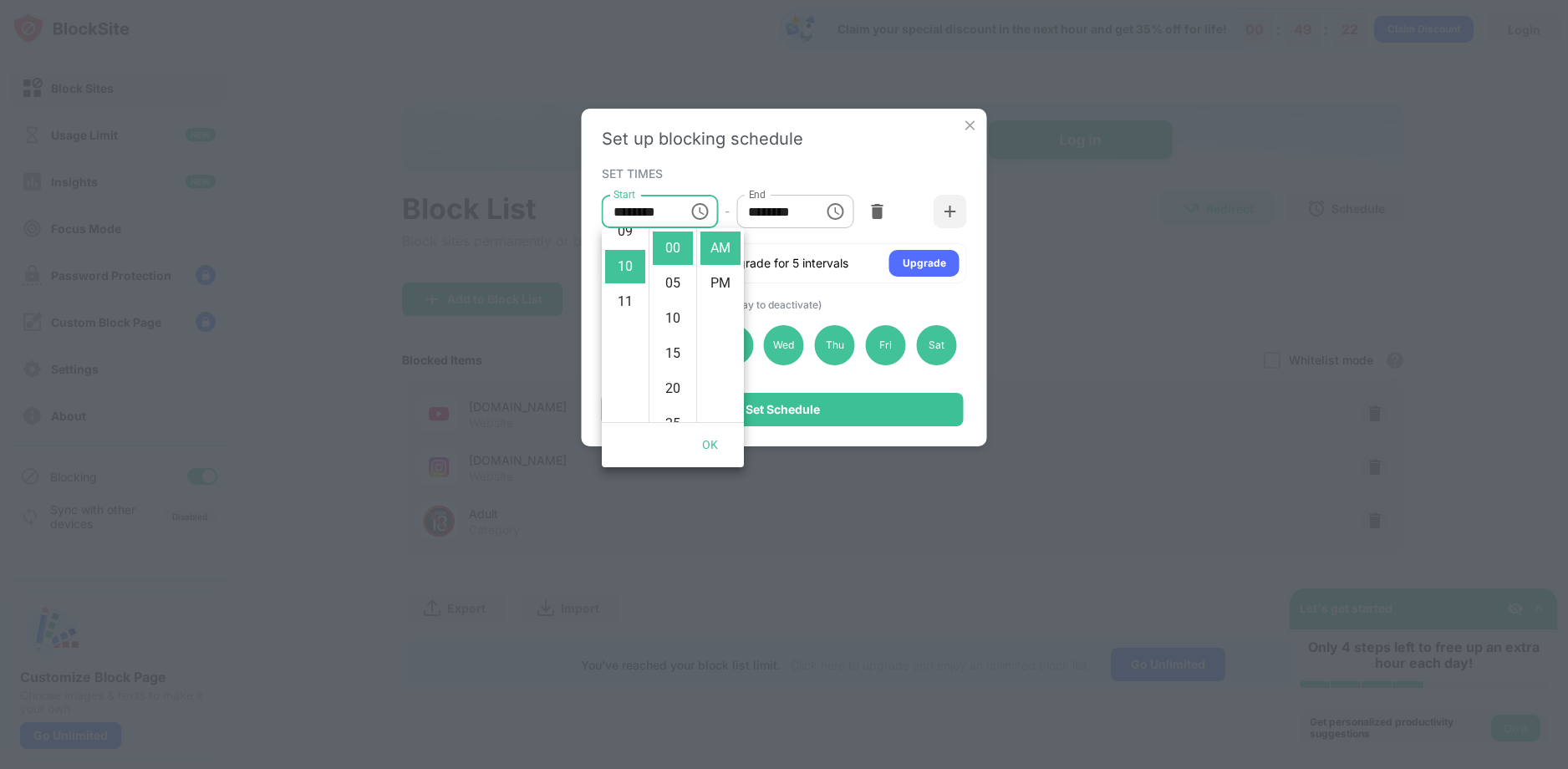
scroll to position [302, 0]
click at [712, 444] on button "OK" at bounding box center [711, 445] width 53 height 31
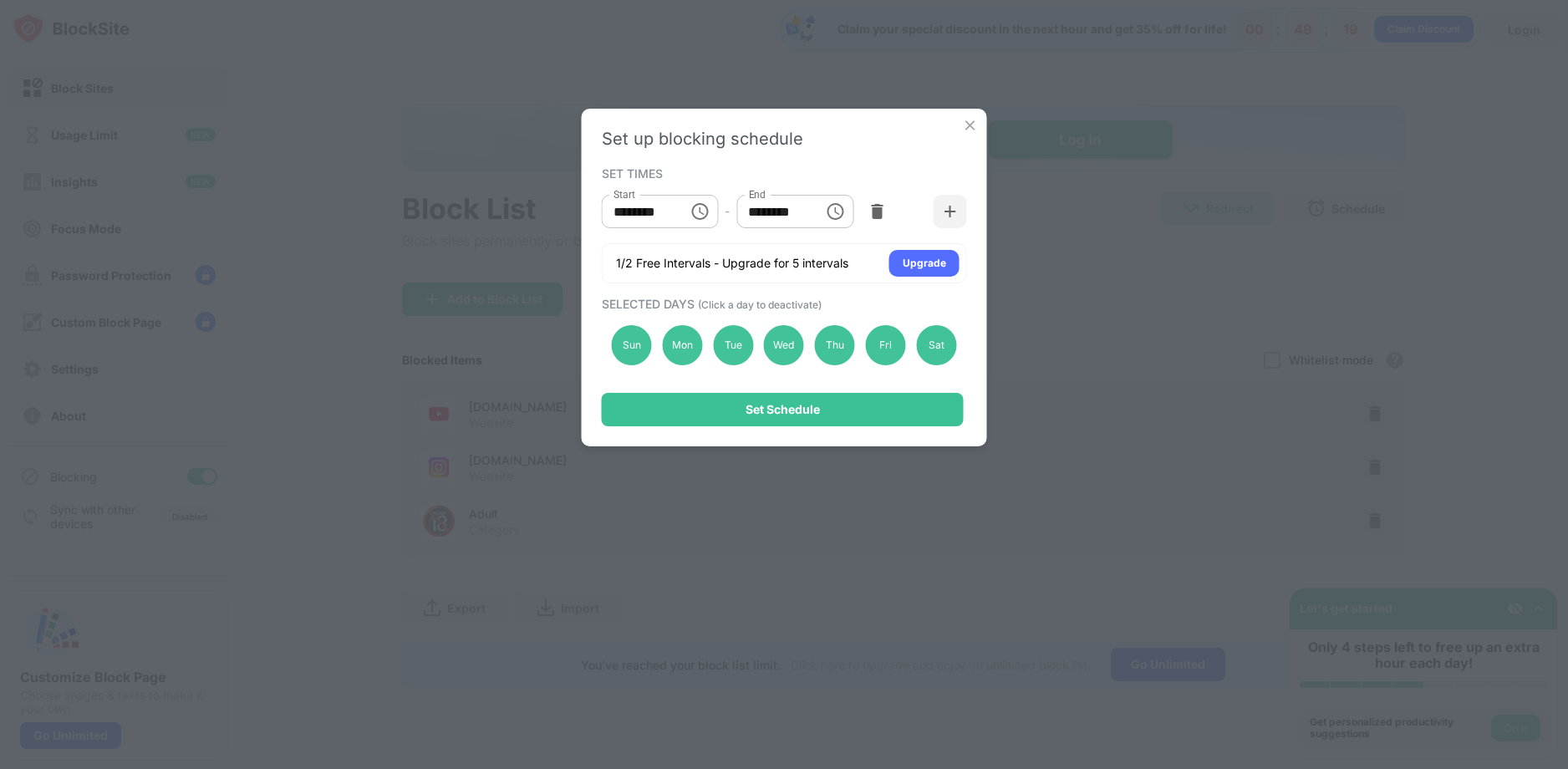
click at [833, 210] on icon "Choose time, selected time is 1:00 PM" at bounding box center [835, 211] width 20 height 20
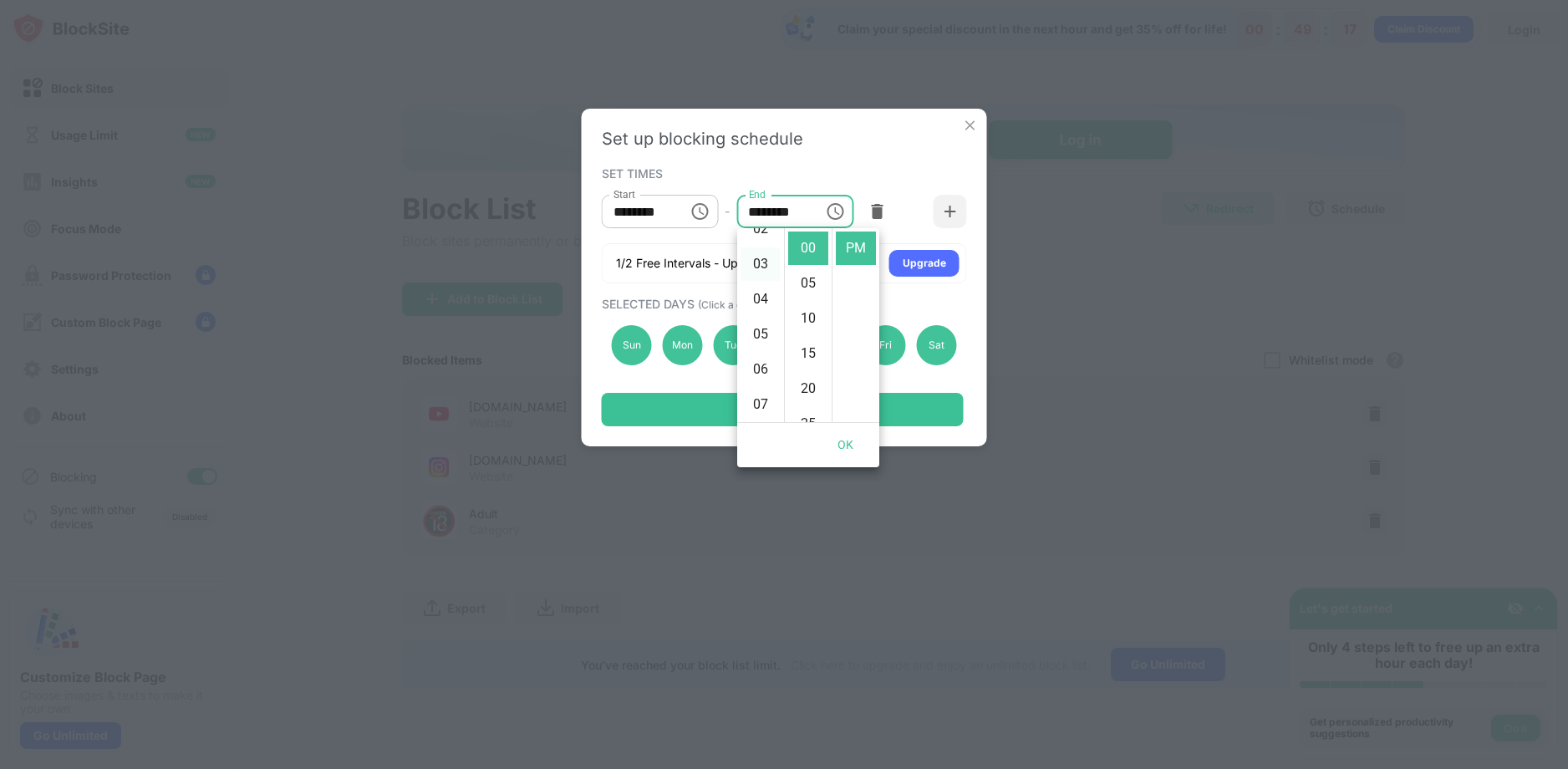
scroll to position [119, 0]
click at [760, 347] on li "06" at bounding box center [760, 340] width 41 height 33
type input "********"
click at [843, 451] on button "OK" at bounding box center [845, 445] width 53 height 31
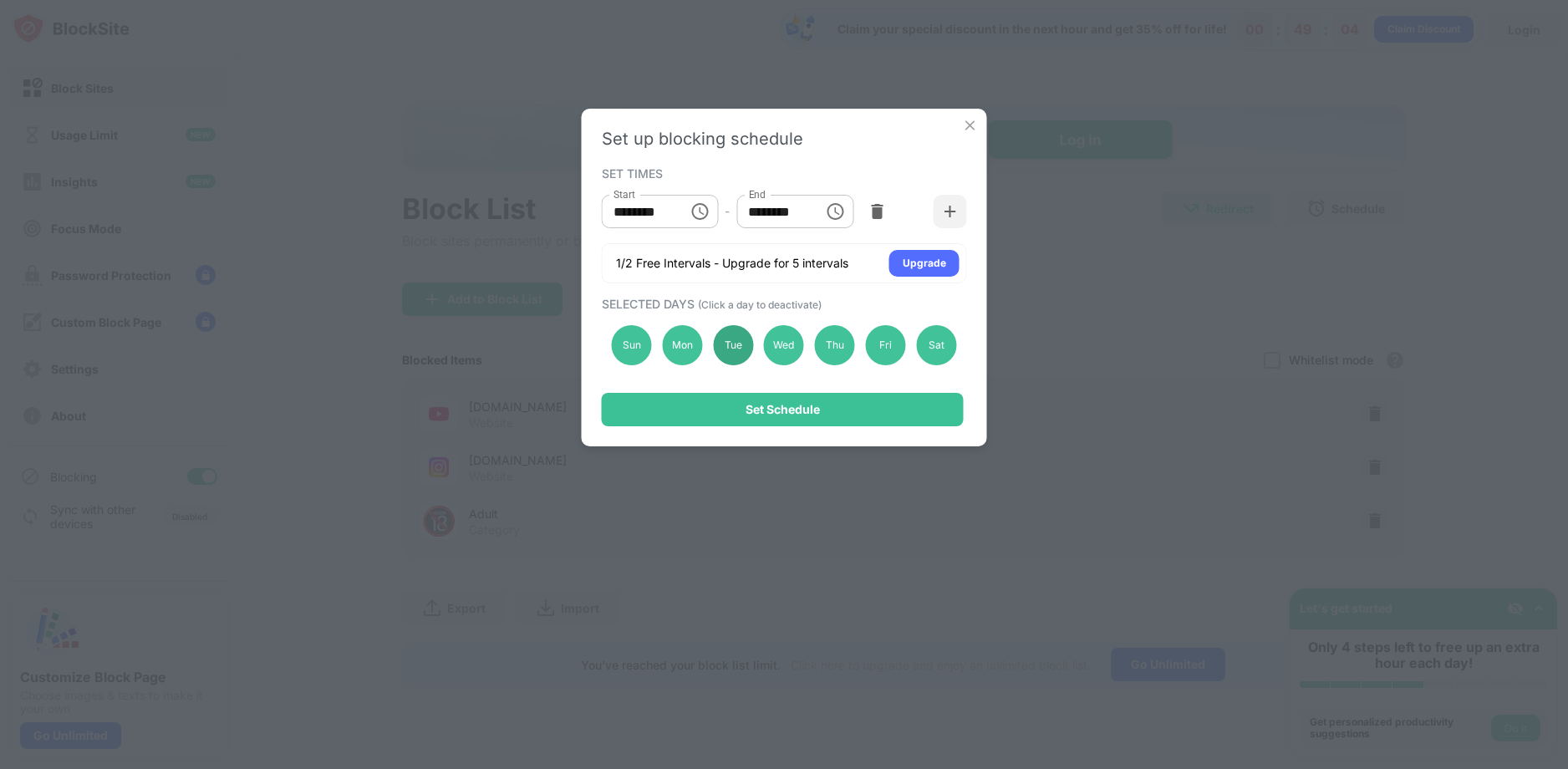
click at [728, 349] on div "Tue" at bounding box center [733, 346] width 41 height 41
click at [684, 352] on div "Mon" at bounding box center [682, 346] width 41 height 41
click at [693, 352] on div "Mon" at bounding box center [682, 346] width 41 height 41
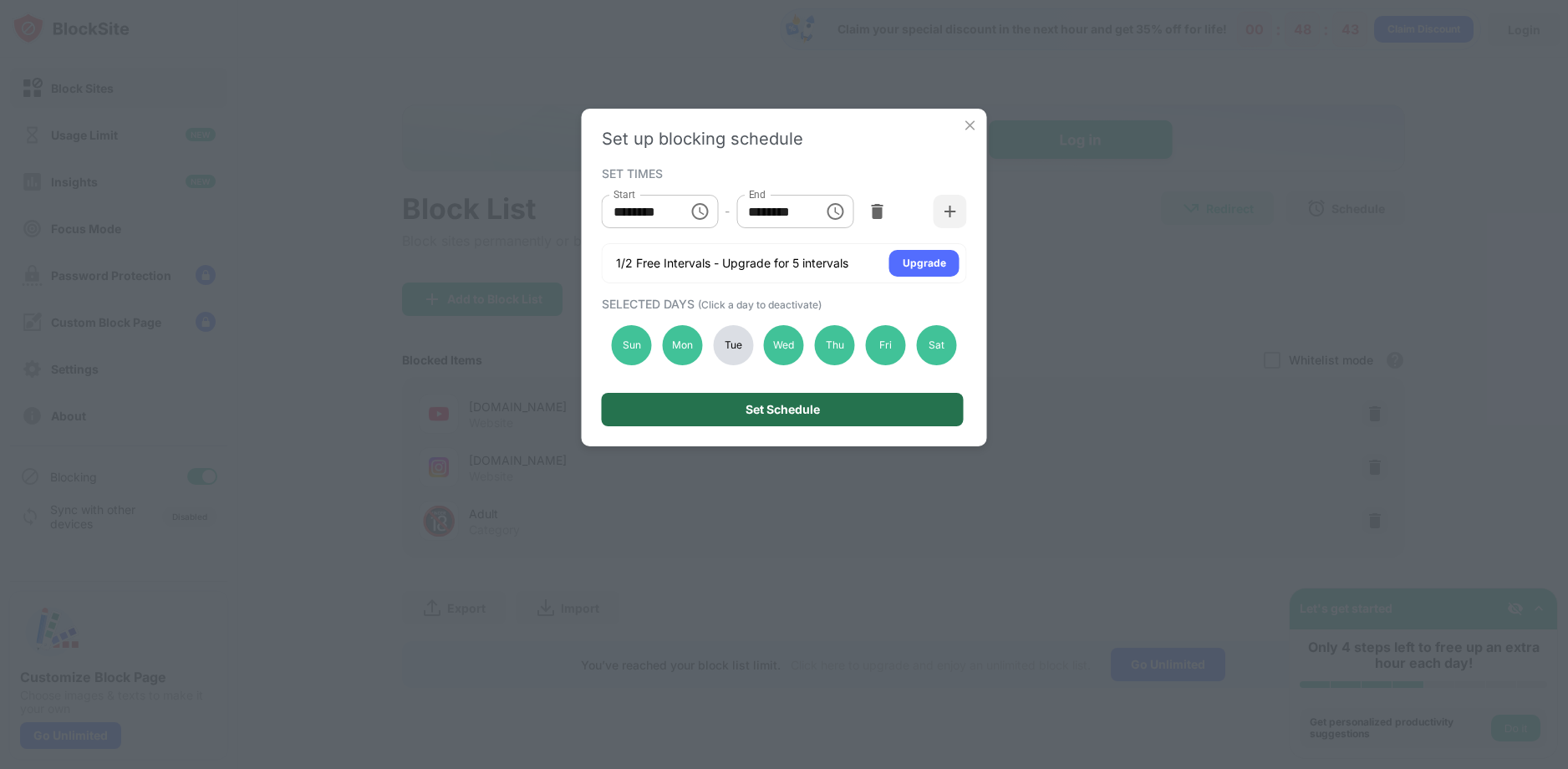
click at [785, 407] on div "Set Schedule" at bounding box center [783, 409] width 75 height 14
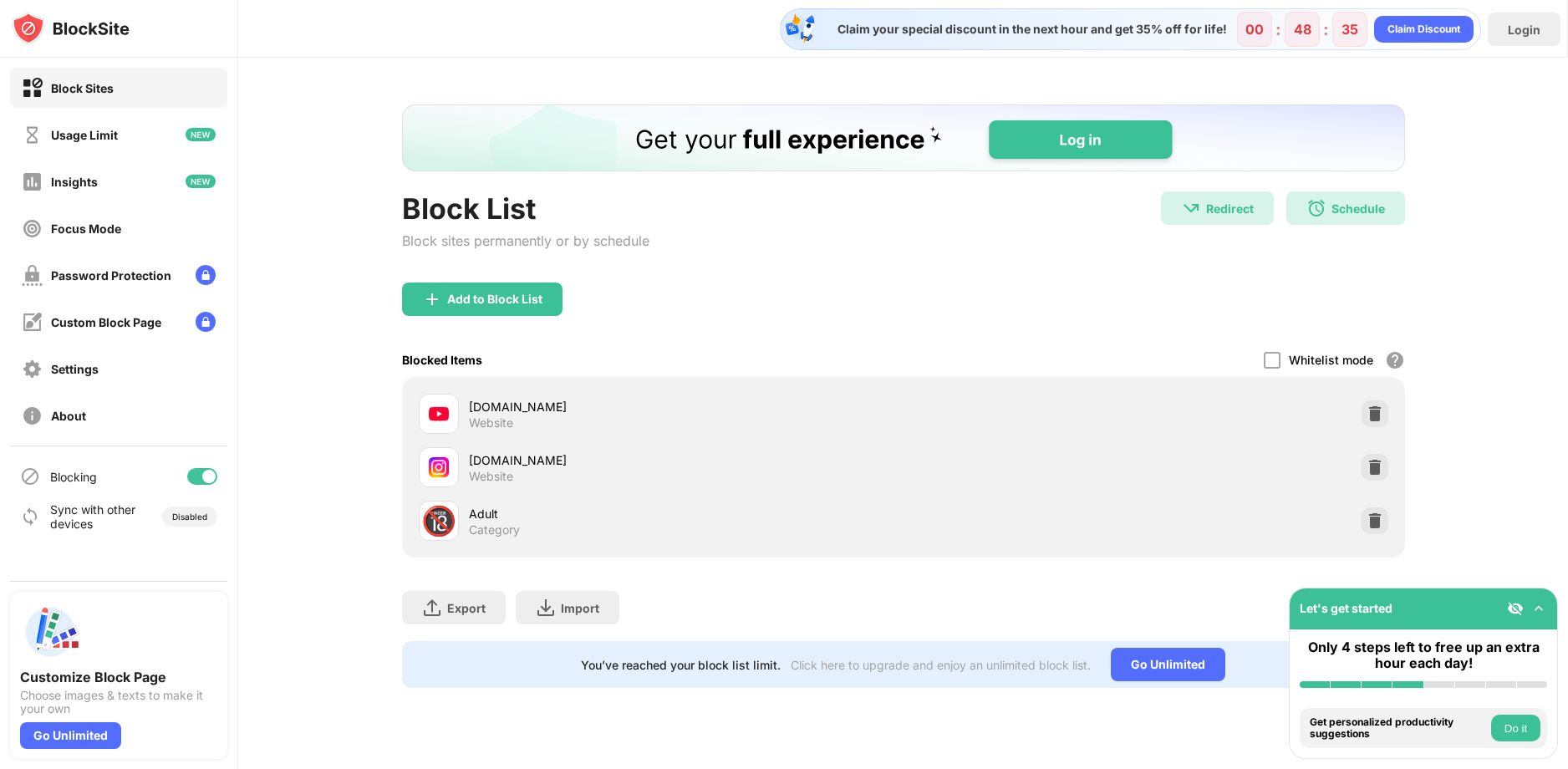
scroll to position [0, 0]
click at [1373, 524] on img at bounding box center [1374, 521] width 17 height 17
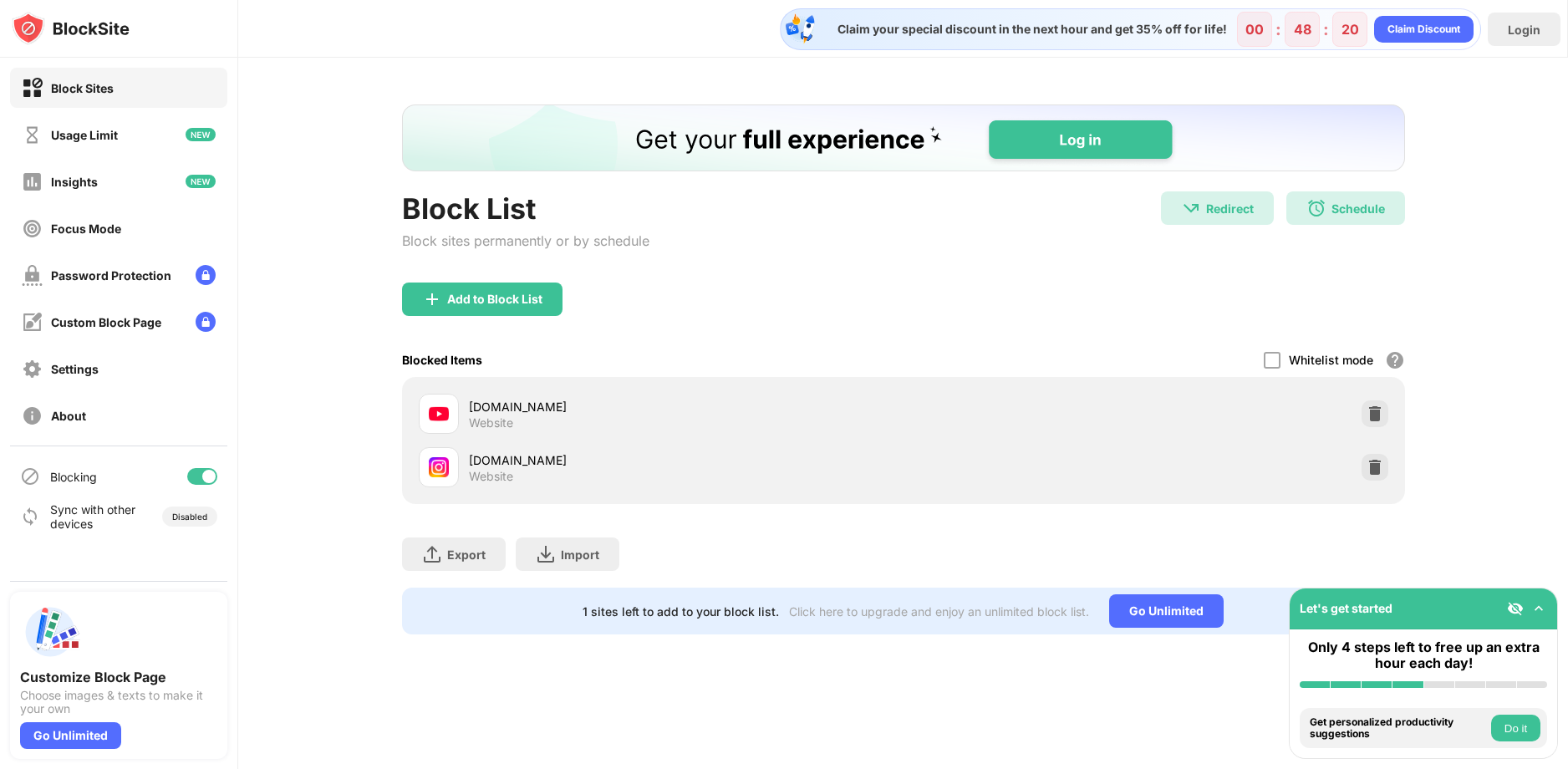
click at [1524, 721] on button "Do it" at bounding box center [1515, 728] width 49 height 27
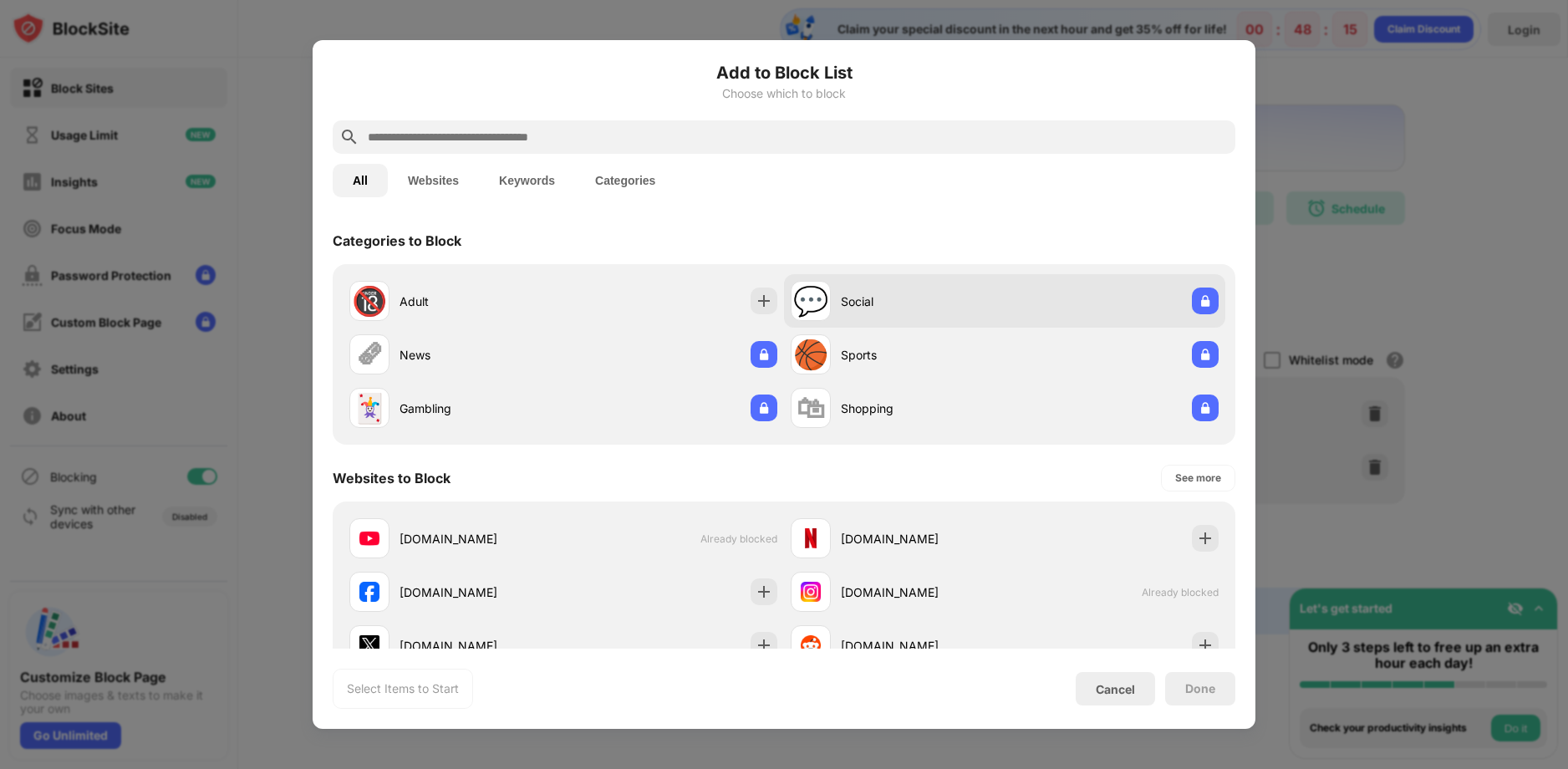
click at [904, 308] on div "Social" at bounding box center [923, 301] width 164 height 18
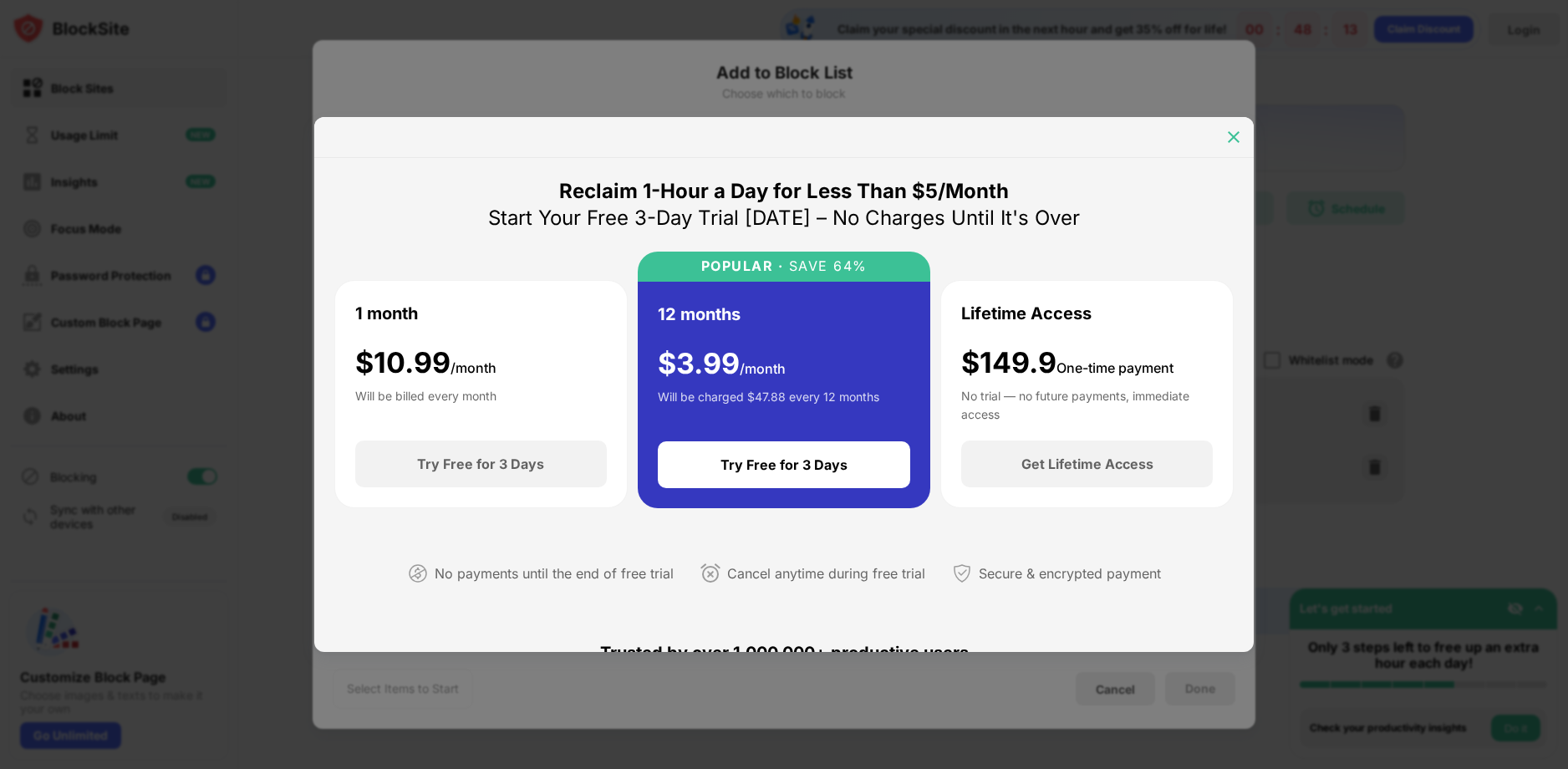
click at [1232, 135] on img at bounding box center [1233, 137] width 17 height 17
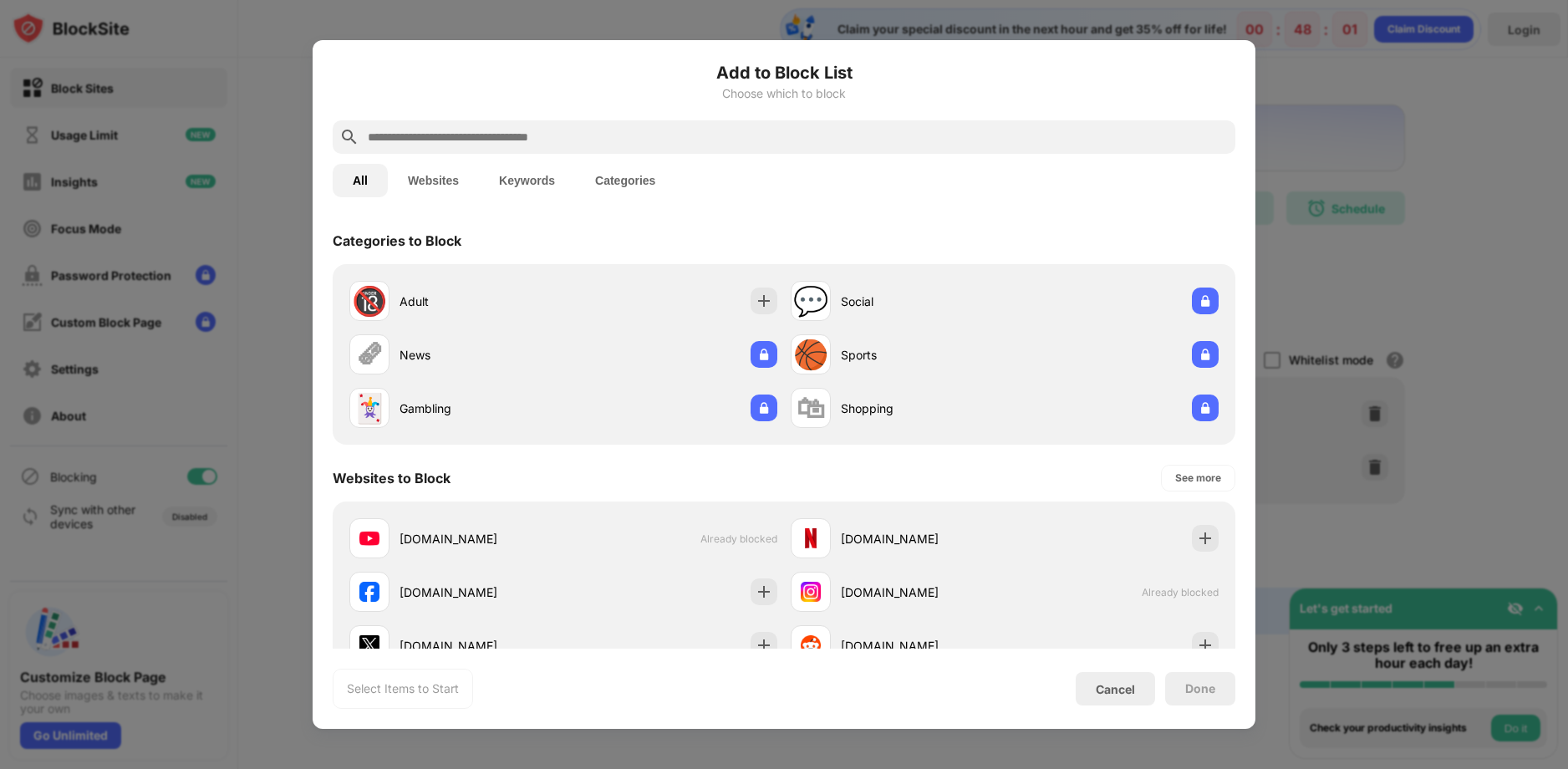
click at [442, 188] on button "Websites" at bounding box center [433, 181] width 91 height 33
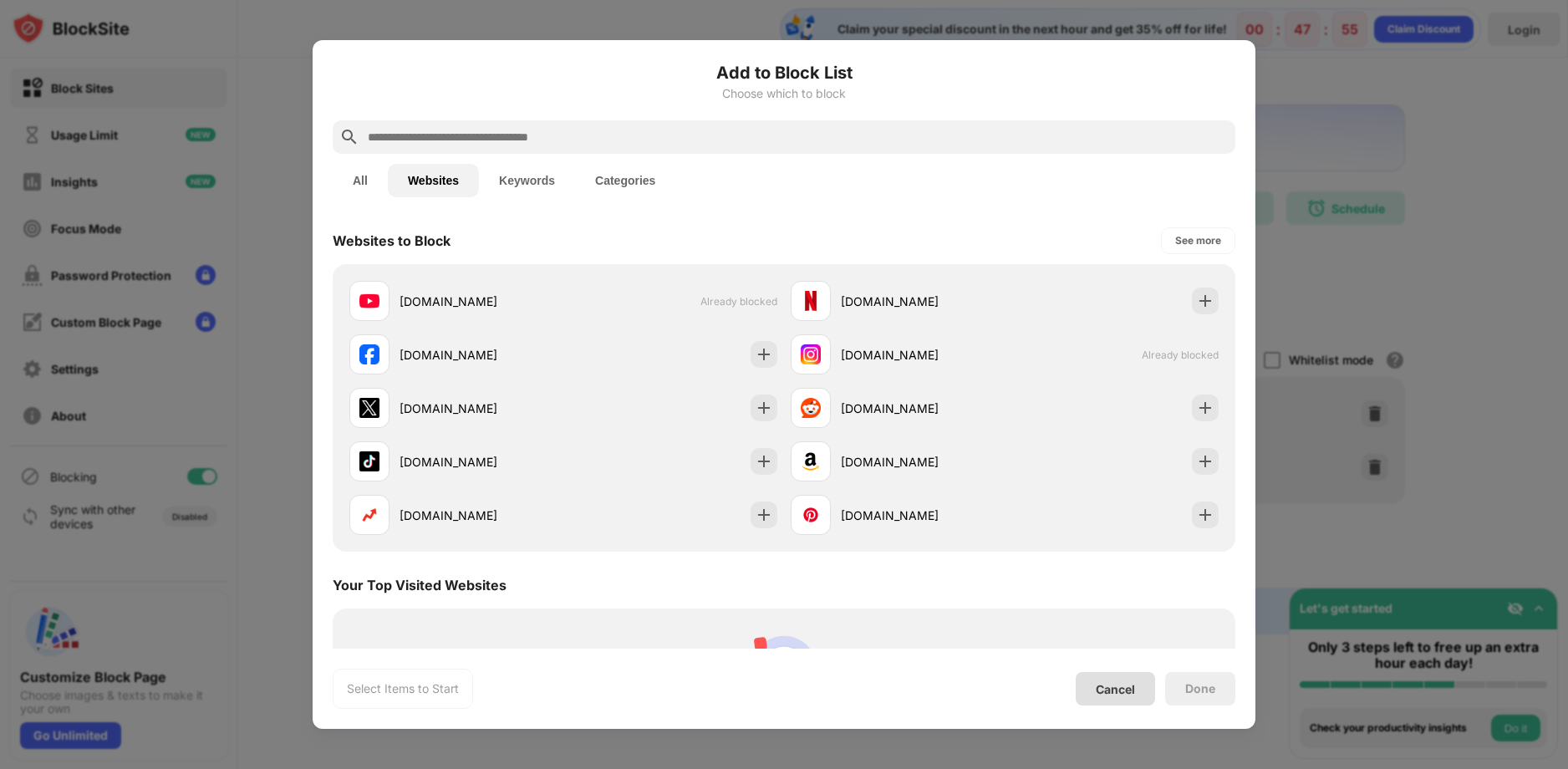
click at [1127, 703] on div "Cancel" at bounding box center [1115, 689] width 79 height 33
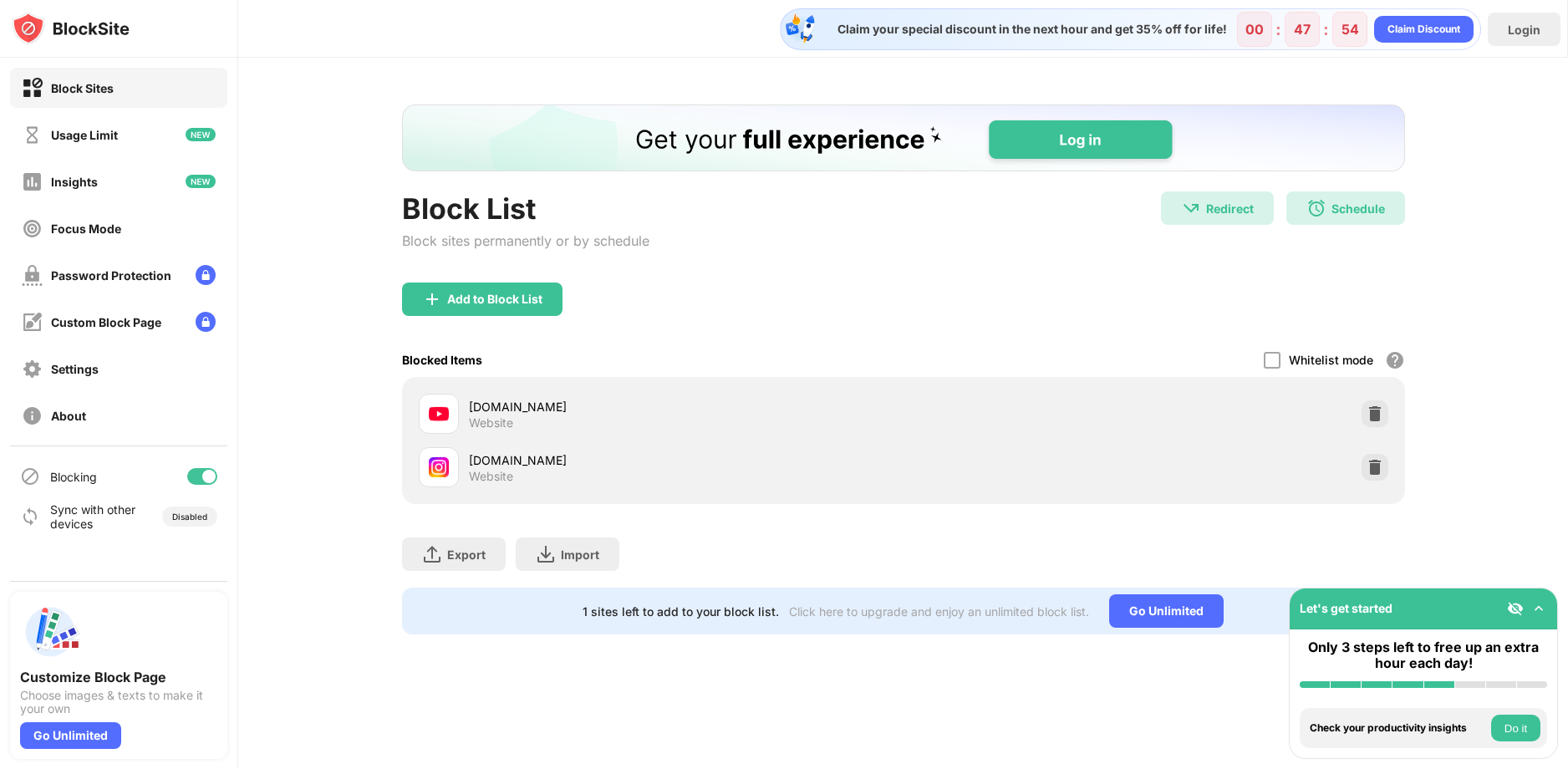
click at [1537, 608] on img at bounding box center [1539, 609] width 17 height 17
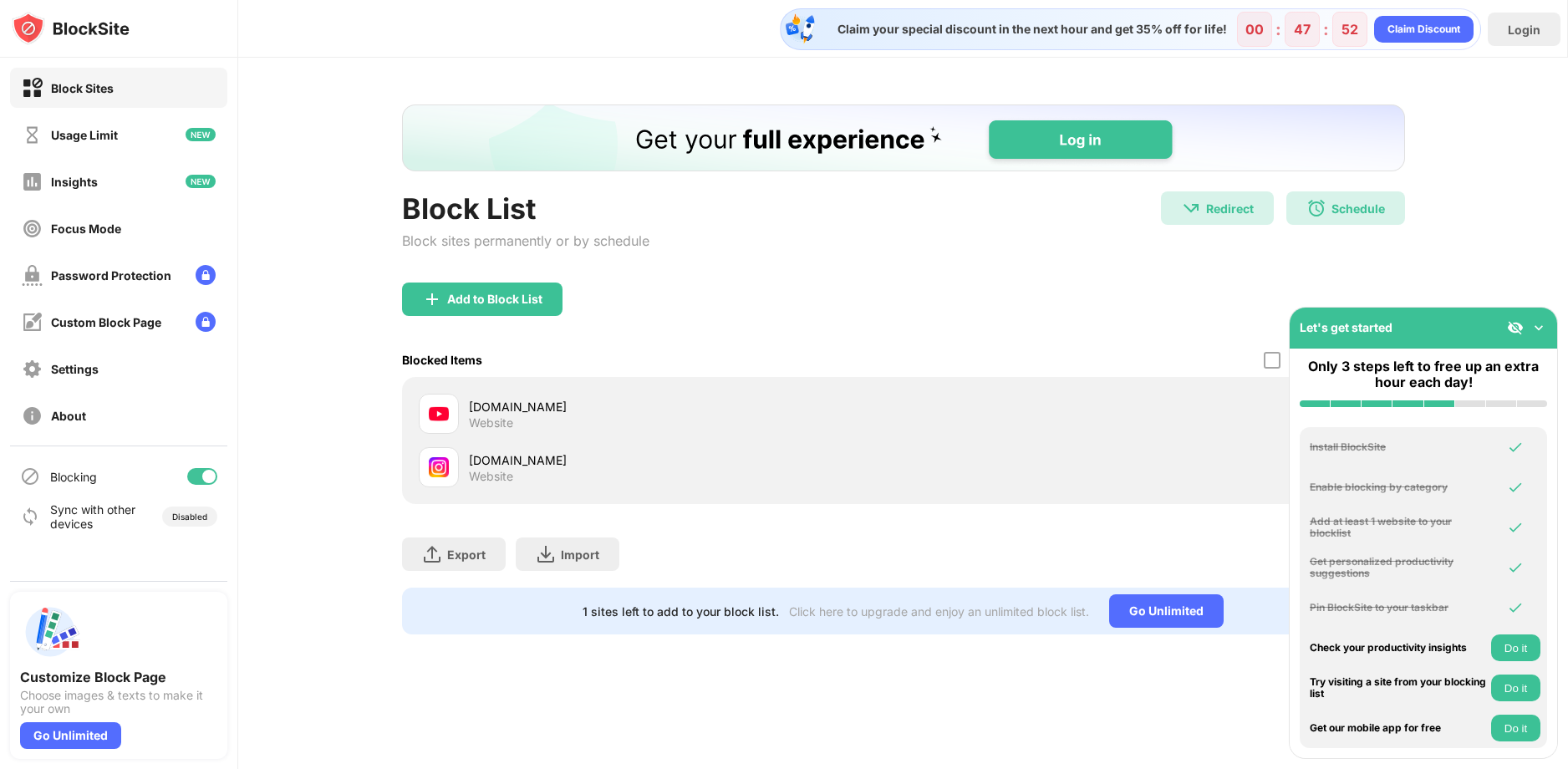
click at [1515, 656] on button "Do it" at bounding box center [1515, 647] width 49 height 27
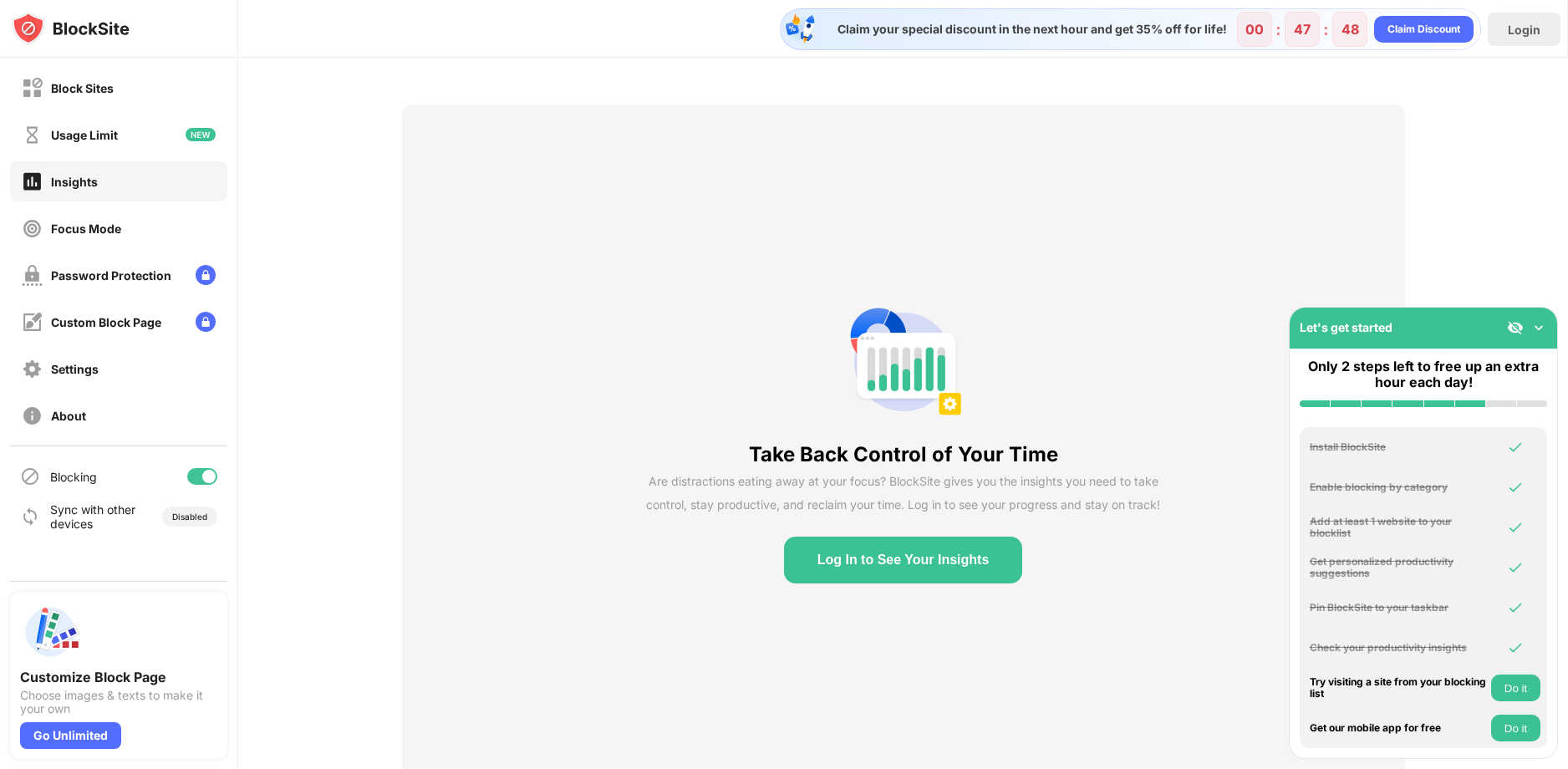
click at [1525, 694] on button "Do it" at bounding box center [1515, 688] width 49 height 27
